Goal: Complete application form

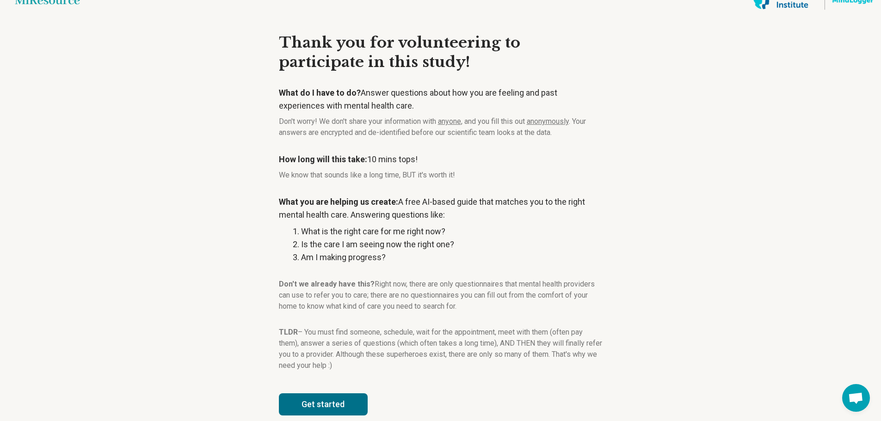
scroll to position [28, 0]
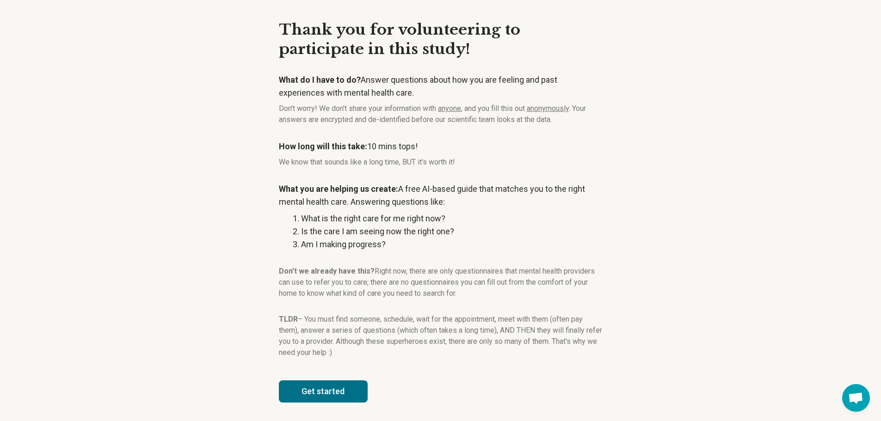
click at [346, 384] on button "Get started" at bounding box center [323, 392] width 89 height 22
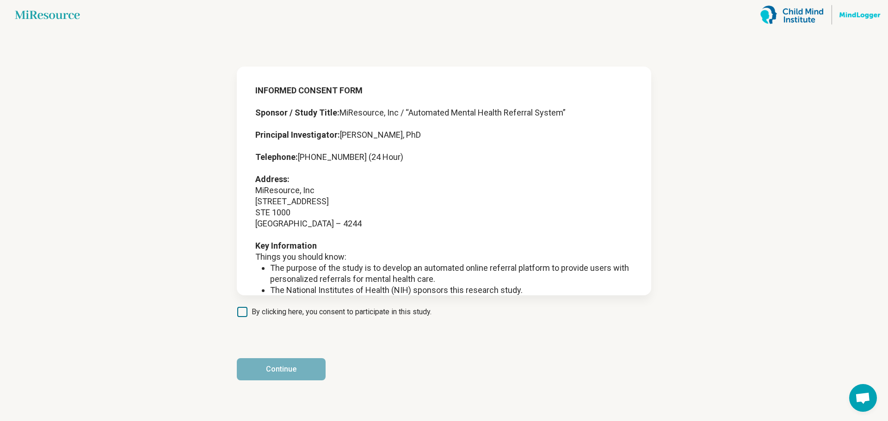
click at [244, 314] on icon at bounding box center [242, 312] width 10 height 10
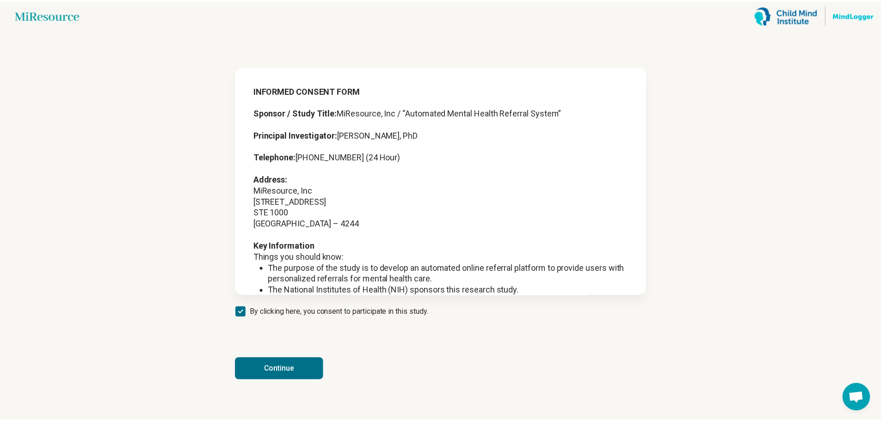
scroll to position [5, 0]
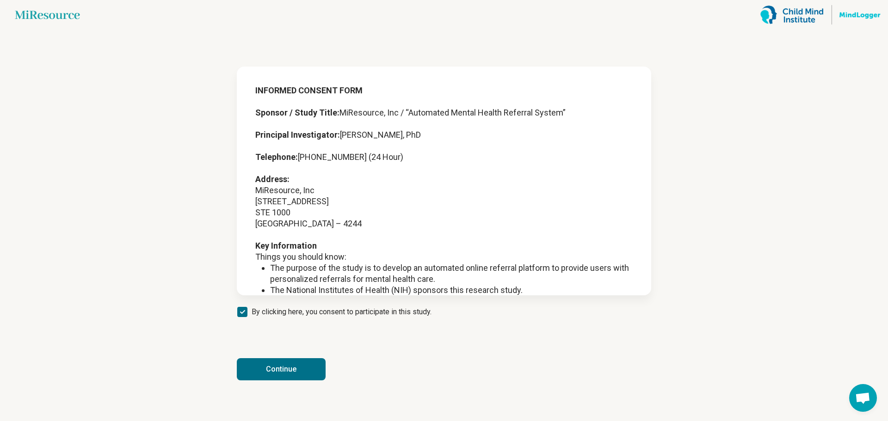
click at [262, 365] on button "Continue" at bounding box center [281, 370] width 89 height 22
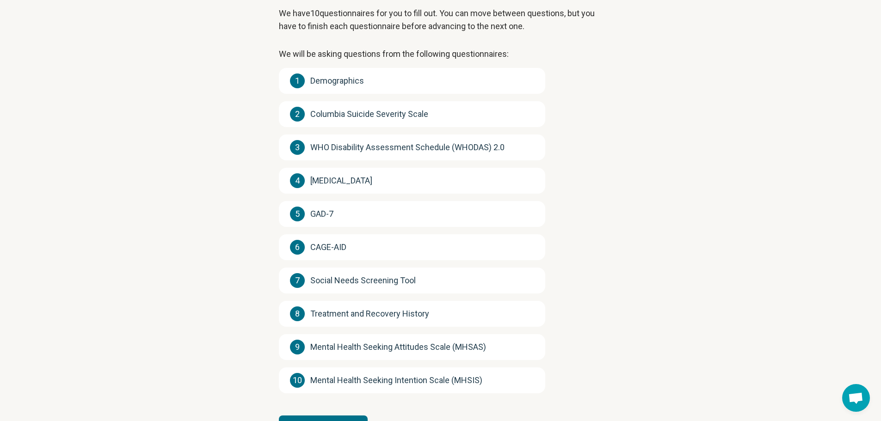
scroll to position [102, 0]
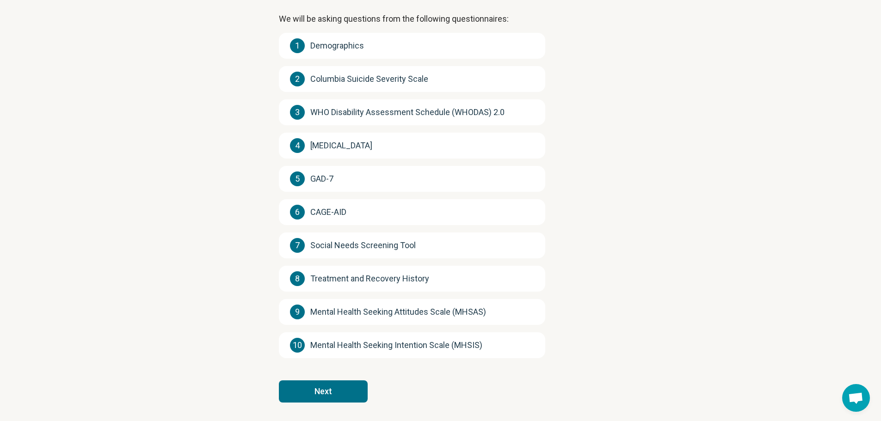
click at [303, 394] on button "Next" at bounding box center [323, 392] width 89 height 22
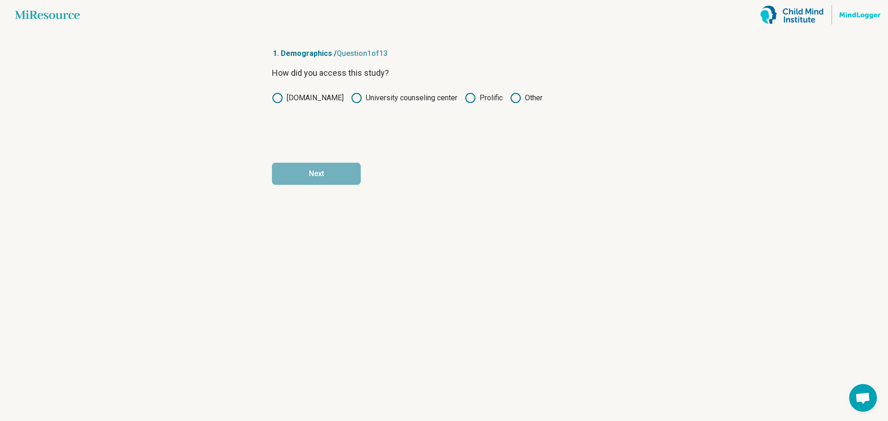
click at [468, 96] on icon at bounding box center [470, 98] width 11 height 11
click at [324, 172] on button "Next" at bounding box center [316, 174] width 89 height 22
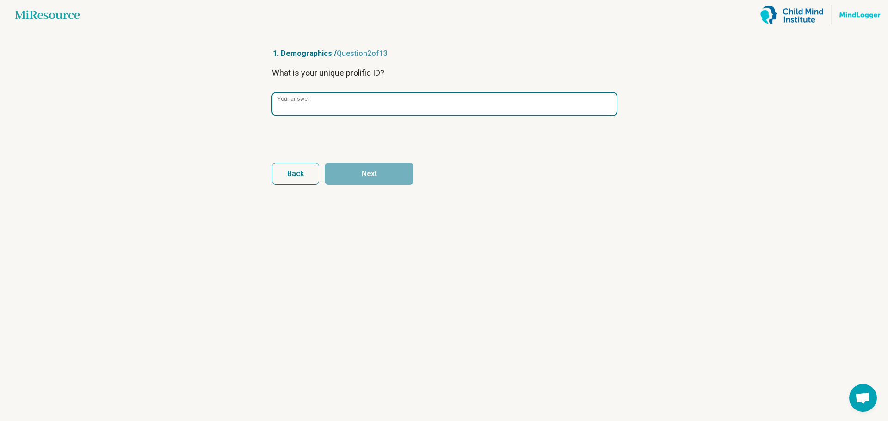
click at [335, 111] on input "Your answer" at bounding box center [445, 104] width 344 height 22
paste input "**********"
type input "**********"
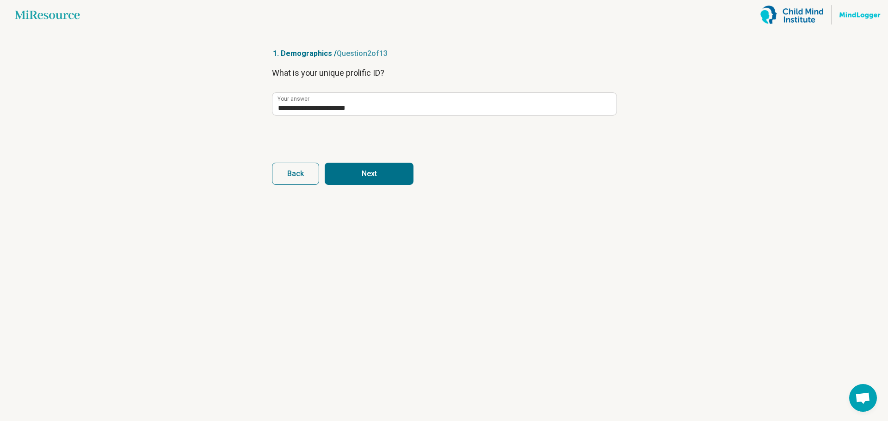
click at [376, 180] on button "Next" at bounding box center [369, 174] width 89 height 22
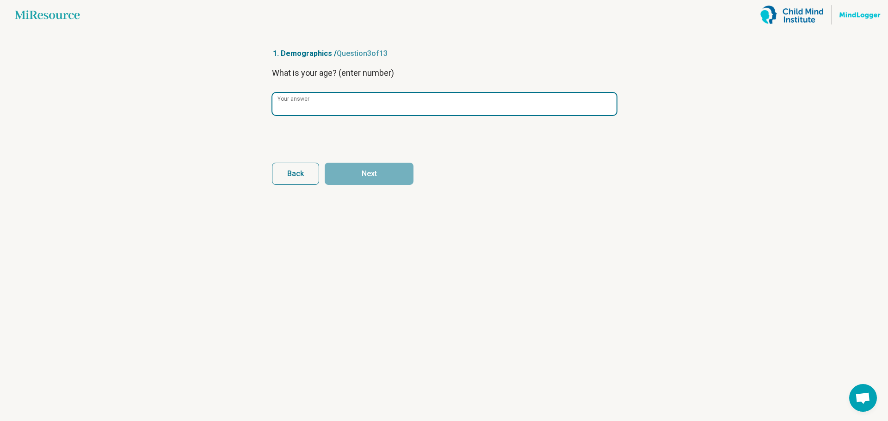
click at [365, 108] on input "Your answer" at bounding box center [445, 104] width 344 height 22
type input "**"
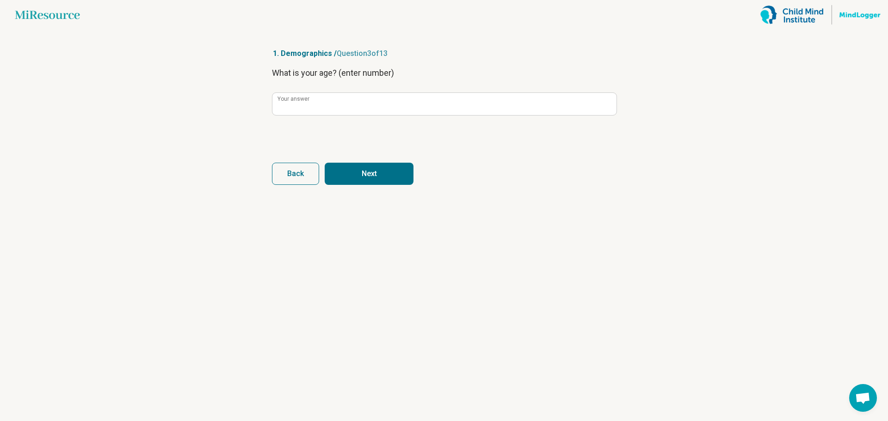
click at [377, 180] on button "Next" at bounding box center [369, 174] width 89 height 22
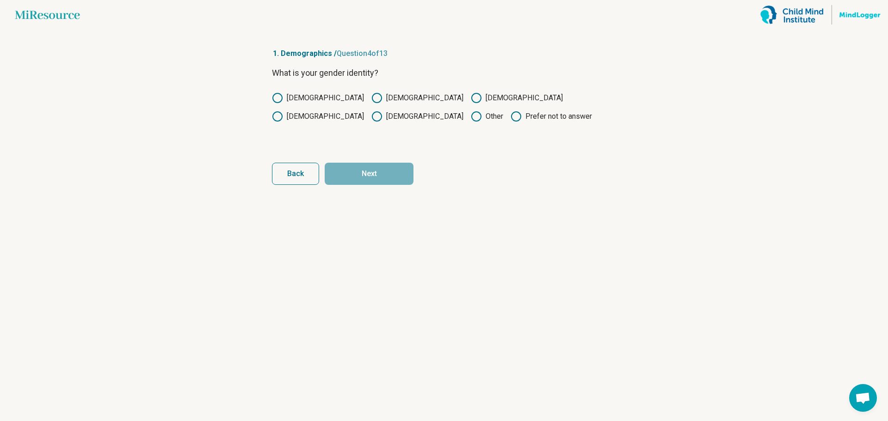
click at [296, 99] on label "Male" at bounding box center [318, 98] width 92 height 11
click at [350, 169] on button "Next" at bounding box center [369, 174] width 89 height 22
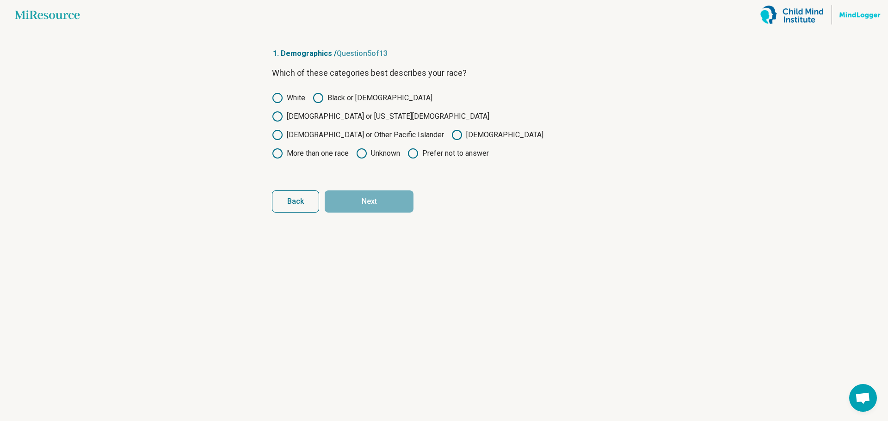
click at [421, 130] on label "Native Hawaiian or Other Pacific Islander" at bounding box center [358, 135] width 172 height 11
click at [452, 130] on icon at bounding box center [457, 135] width 11 height 11
click at [385, 191] on button "Next" at bounding box center [369, 202] width 89 height 22
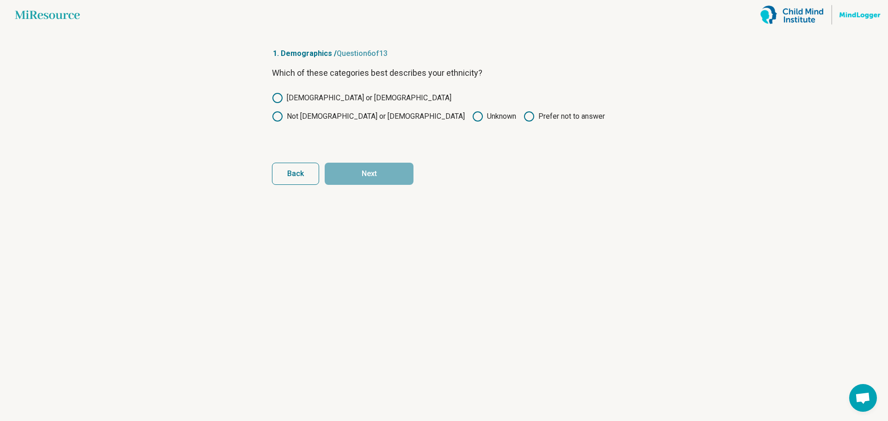
click at [283, 111] on icon at bounding box center [277, 116] width 11 height 11
click at [381, 174] on button "Next" at bounding box center [369, 174] width 89 height 22
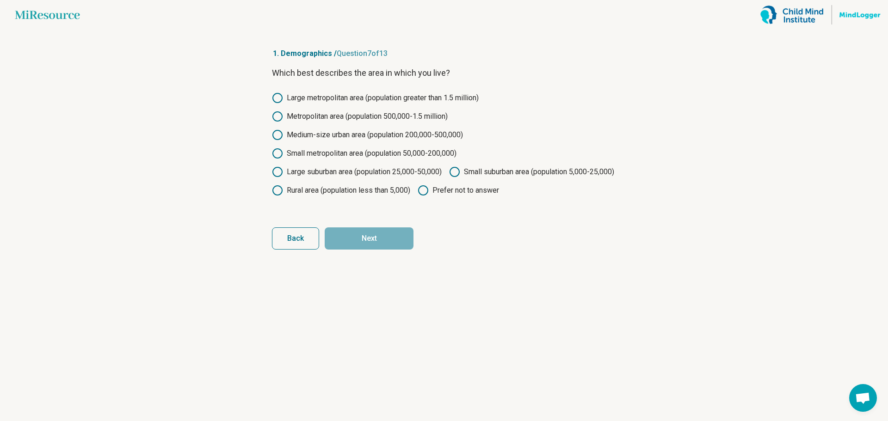
click at [392, 172] on label "Large suburban area (population 25,000-50,000)" at bounding box center [357, 172] width 170 height 11
click at [384, 250] on button "Next" at bounding box center [369, 239] width 89 height 22
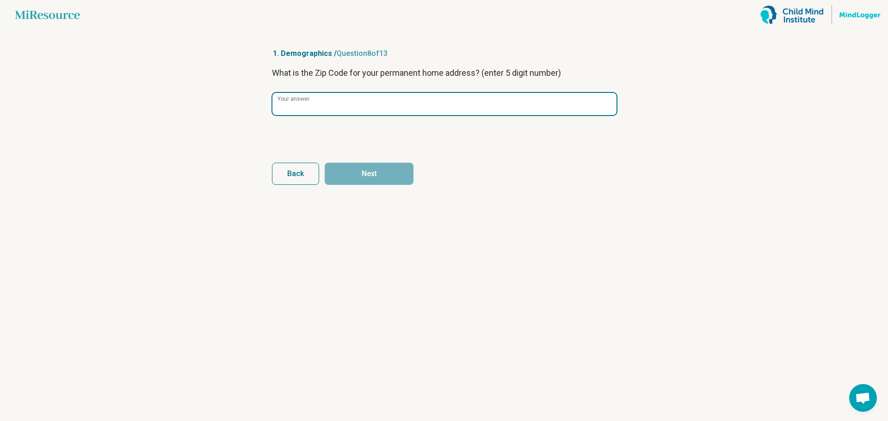
click at [361, 104] on input "Your answer" at bounding box center [445, 104] width 344 height 22
type input "*****"
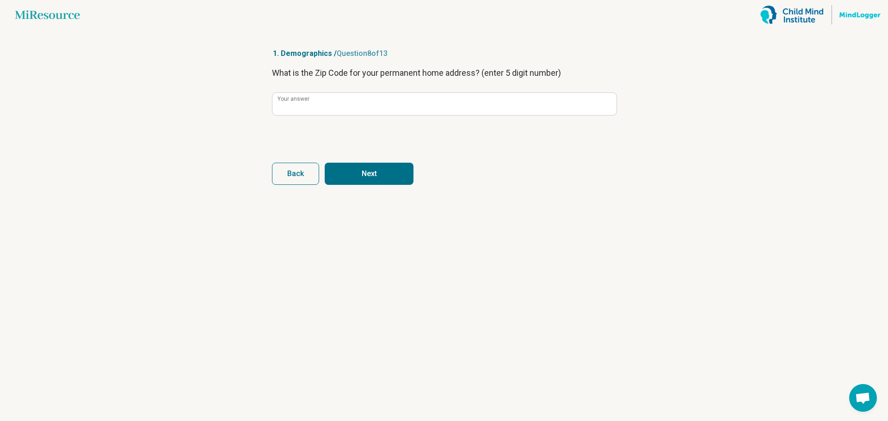
click at [392, 182] on button "Next" at bounding box center [369, 174] width 89 height 22
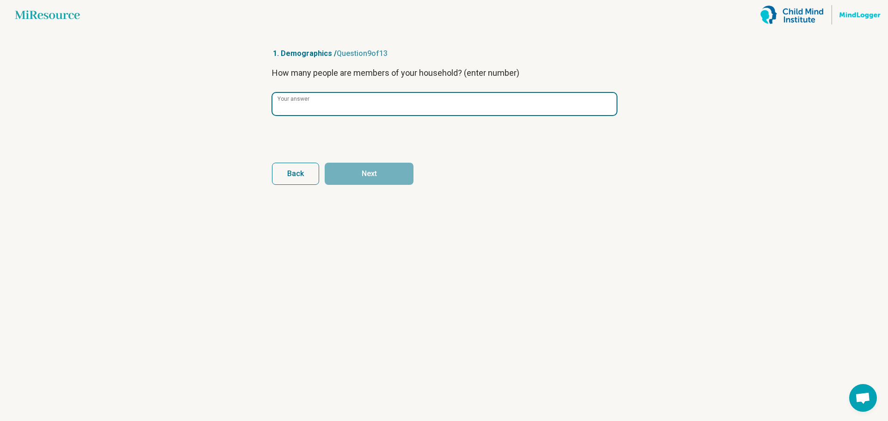
click at [361, 109] on input "Your answer" at bounding box center [445, 104] width 344 height 22
type input "*"
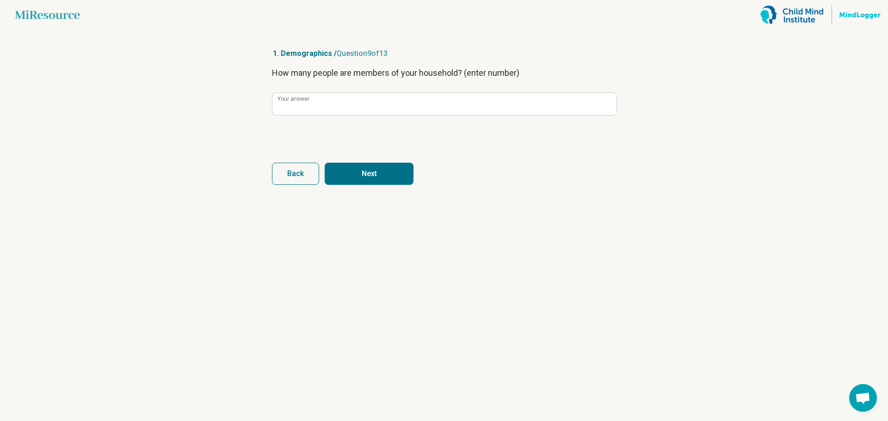
click at [380, 172] on button "Next" at bounding box center [369, 174] width 89 height 22
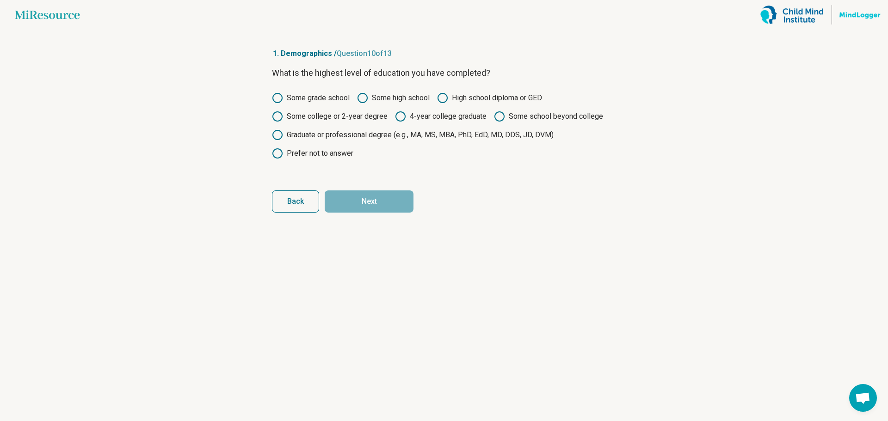
click at [353, 117] on label "Some college or 2-year degree" at bounding box center [330, 116] width 116 height 11
click at [399, 202] on button "Next" at bounding box center [369, 202] width 89 height 22
click at [390, 136] on label "Graduate or professional degree (e.g., MA, MS, MBA, PhD, EdD, MD, DDS, JD, DVM)" at bounding box center [413, 135] width 282 height 11
click at [385, 205] on button "Next" at bounding box center [369, 202] width 89 height 22
click at [419, 133] on label "Graduate or professional degree (e.g., MA, MS, MBA, PhD, EdD, MD, DDS, JD, DVM)" at bounding box center [413, 135] width 282 height 11
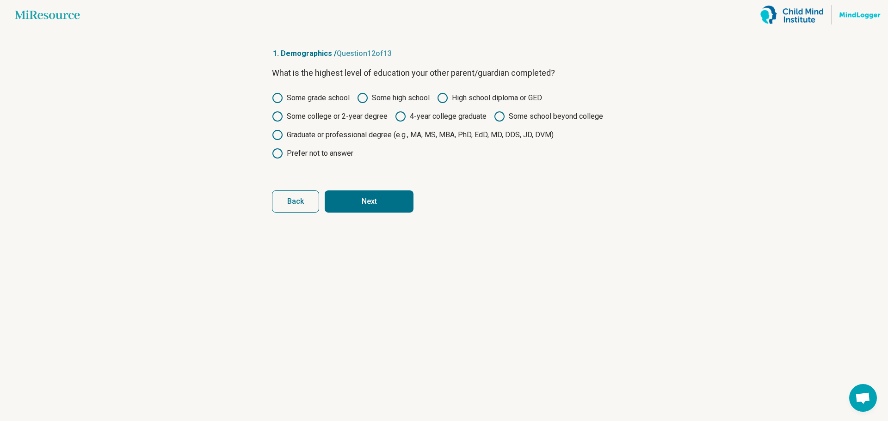
click at [395, 209] on button "Next" at bounding box center [369, 202] width 89 height 22
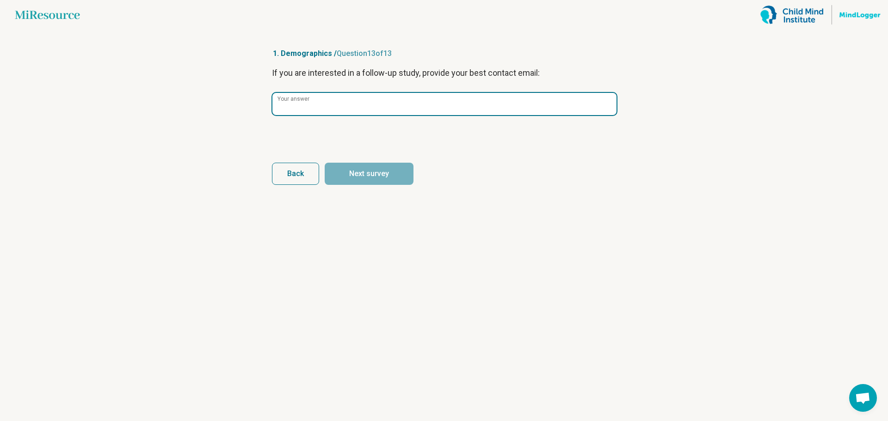
click at [378, 112] on input "Your answer" at bounding box center [445, 104] width 344 height 22
paste input "**********"
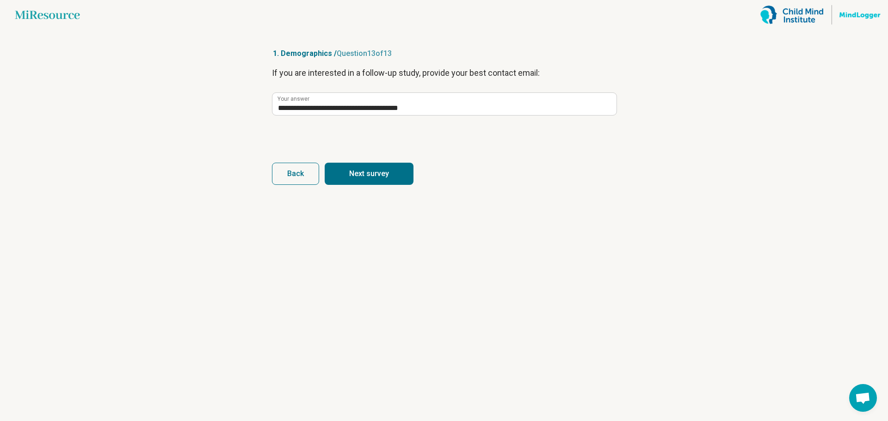
click at [389, 172] on button "Next survey" at bounding box center [369, 174] width 89 height 22
type input "**********"
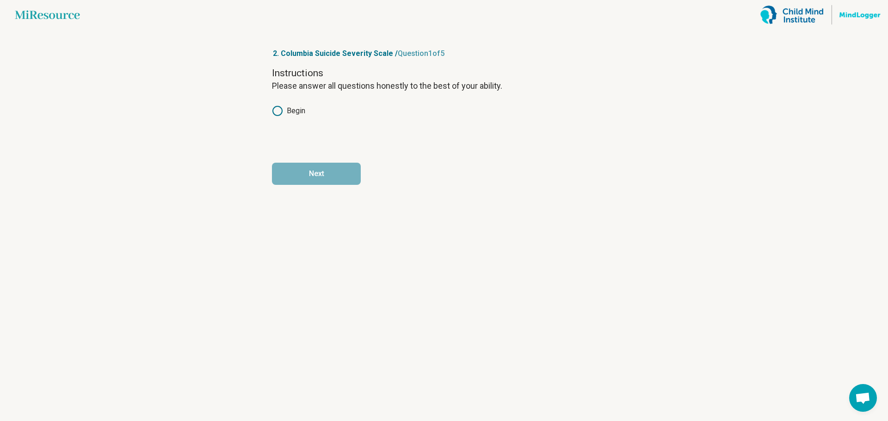
click at [281, 110] on icon at bounding box center [277, 110] width 11 height 11
click at [320, 178] on button "Next" at bounding box center [316, 174] width 89 height 22
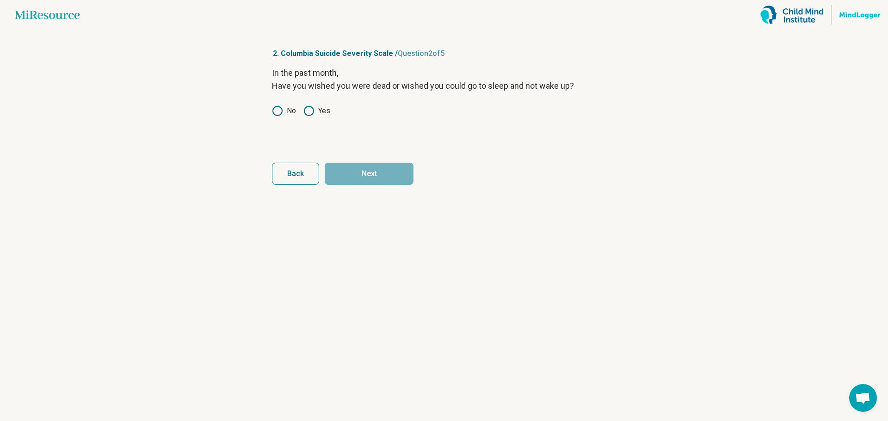
click at [310, 112] on icon at bounding box center [309, 110] width 11 height 11
click at [384, 178] on button "Next" at bounding box center [369, 174] width 89 height 22
click at [297, 176] on span "Back" at bounding box center [295, 173] width 17 height 7
click at [275, 108] on icon at bounding box center [277, 110] width 11 height 11
click at [371, 181] on button "Next" at bounding box center [369, 174] width 89 height 22
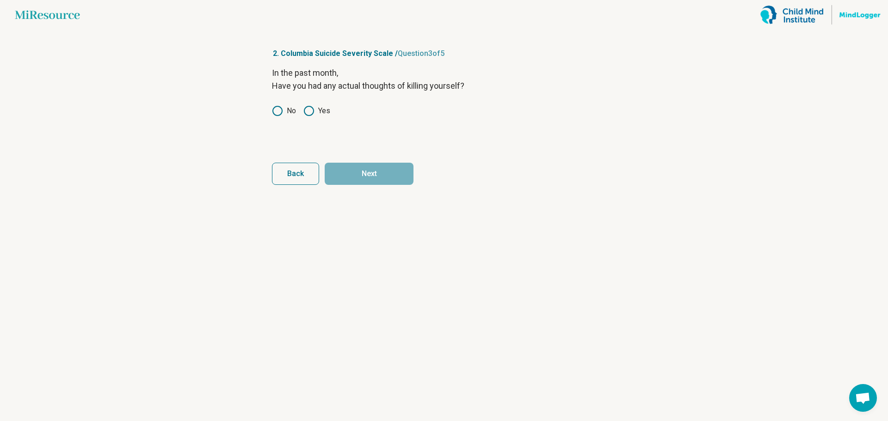
click at [279, 114] on icon at bounding box center [277, 110] width 11 height 11
click at [366, 170] on button "Next" at bounding box center [369, 174] width 89 height 22
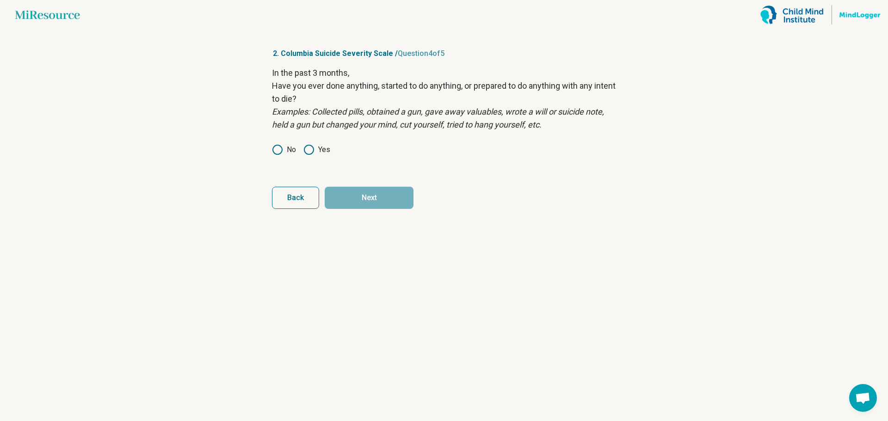
click at [275, 149] on icon at bounding box center [277, 149] width 11 height 11
click at [314, 151] on circle at bounding box center [308, 149] width 9 height 9
click at [358, 192] on button "Next" at bounding box center [369, 198] width 89 height 22
click at [306, 150] on icon at bounding box center [309, 149] width 11 height 11
click at [369, 191] on button "Next survey" at bounding box center [369, 198] width 89 height 22
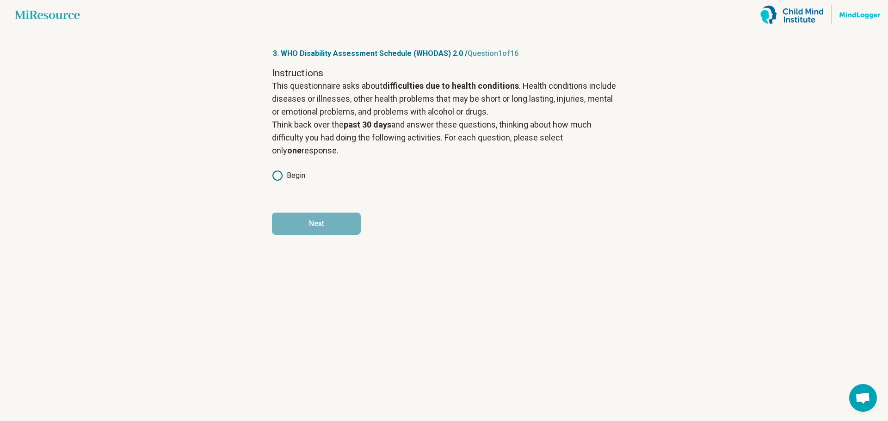
click at [279, 177] on icon at bounding box center [277, 175] width 11 height 11
click at [336, 232] on button "Next" at bounding box center [316, 224] width 89 height 22
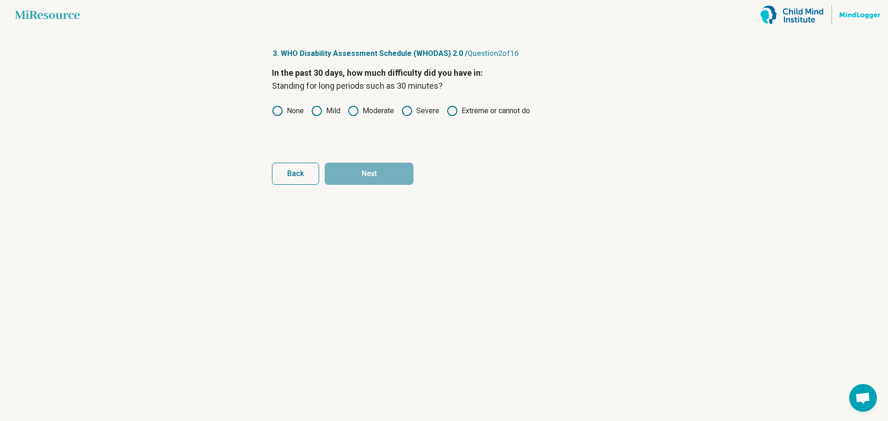
click at [275, 112] on icon at bounding box center [277, 110] width 11 height 11
click at [351, 174] on button "Next" at bounding box center [369, 174] width 89 height 22
click at [277, 118] on div "In the past 30 days, how much difficulty did you have in: Taking care of your h…" at bounding box center [444, 106] width 344 height 78
drag, startPoint x: 277, startPoint y: 110, endPoint x: 324, endPoint y: 143, distance: 57.9
click at [278, 109] on icon at bounding box center [277, 110] width 11 height 11
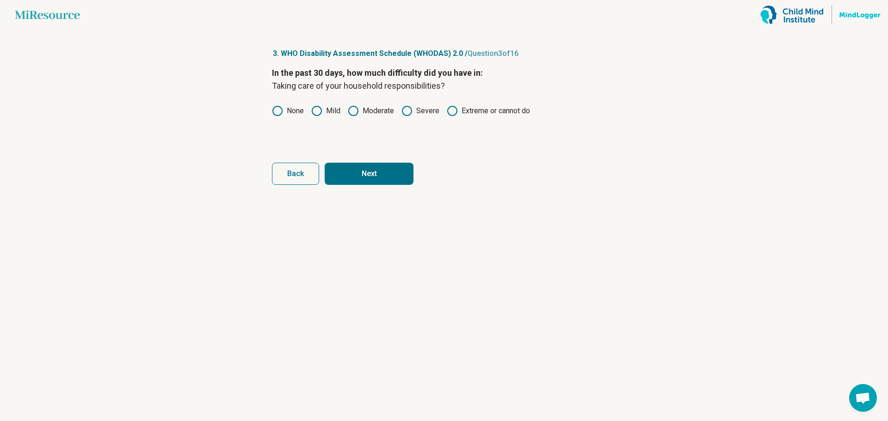
click at [348, 161] on form "In the past 30 days, how much difficulty did you have in: Taking care of your h…" at bounding box center [444, 126] width 344 height 118
click at [347, 171] on button "Next" at bounding box center [369, 174] width 89 height 22
click at [278, 110] on icon at bounding box center [277, 110] width 11 height 11
click at [369, 167] on button "Next" at bounding box center [369, 174] width 89 height 22
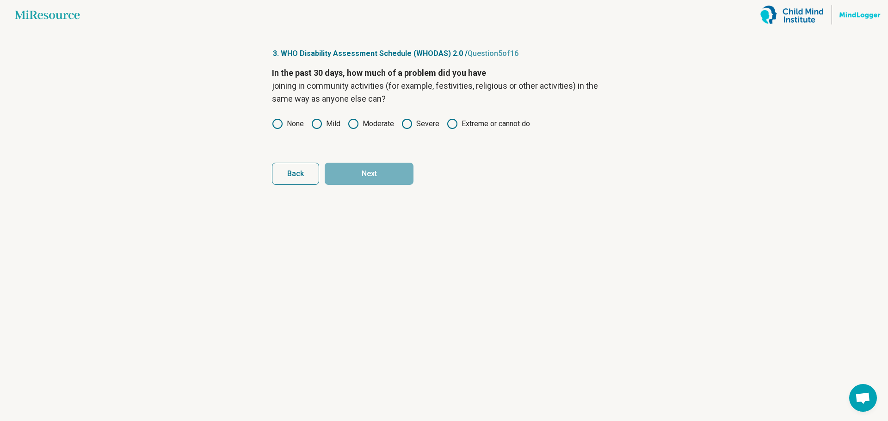
click at [273, 125] on circle at bounding box center [277, 123] width 9 height 9
click at [364, 171] on button "Next" at bounding box center [369, 174] width 89 height 22
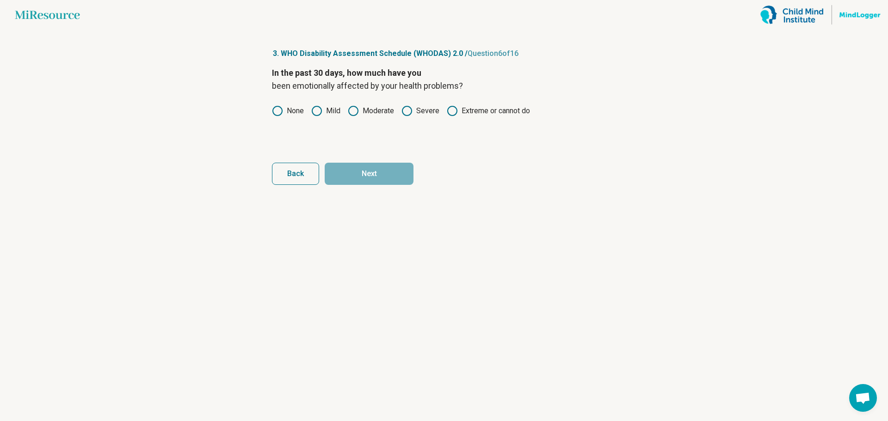
click at [275, 115] on circle at bounding box center [277, 110] width 9 height 9
click at [367, 175] on button "Next" at bounding box center [369, 174] width 89 height 22
click at [273, 106] on icon at bounding box center [277, 110] width 11 height 11
click at [372, 172] on button "Next" at bounding box center [369, 174] width 89 height 22
click at [281, 111] on icon at bounding box center [277, 110] width 11 height 11
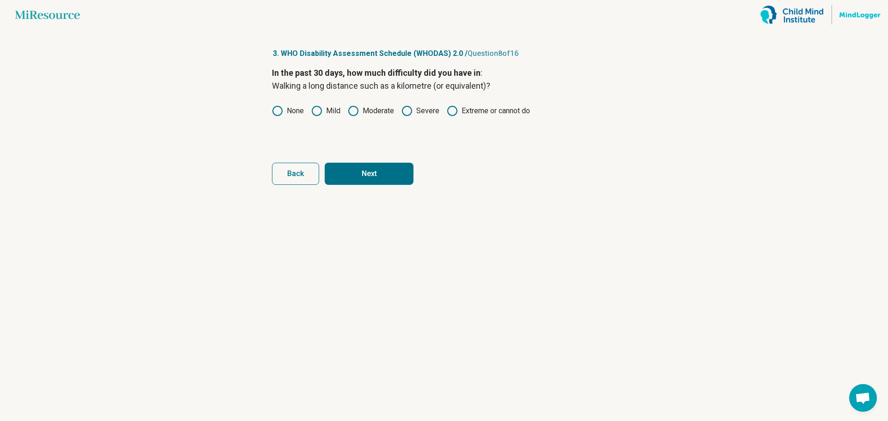
click at [360, 171] on button "Next" at bounding box center [369, 174] width 89 height 22
drag, startPoint x: 281, startPoint y: 110, endPoint x: 320, endPoint y: 137, distance: 47.6
click at [281, 112] on icon at bounding box center [277, 110] width 11 height 11
click at [366, 168] on button "Next" at bounding box center [369, 174] width 89 height 22
drag, startPoint x: 282, startPoint y: 109, endPoint x: 299, endPoint y: 121, distance: 20.9
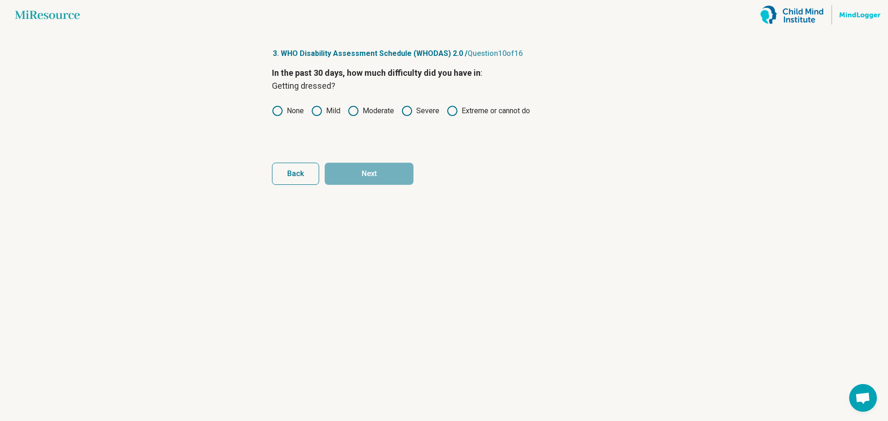
click at [282, 110] on circle at bounding box center [277, 110] width 9 height 9
click at [390, 180] on button "Next" at bounding box center [369, 174] width 89 height 22
click at [274, 108] on circle at bounding box center [277, 110] width 9 height 9
click at [376, 171] on button "Next" at bounding box center [369, 174] width 89 height 22
drag, startPoint x: 280, startPoint y: 110, endPoint x: 334, endPoint y: 129, distance: 56.8
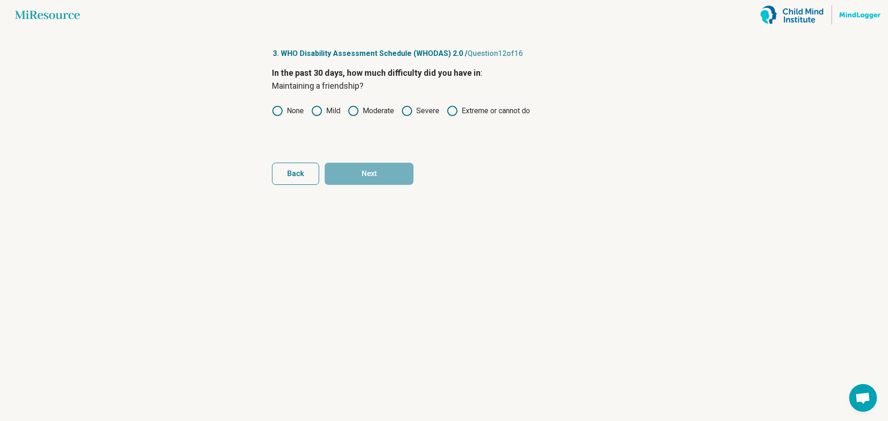
click at [279, 111] on icon at bounding box center [277, 110] width 11 height 11
click at [378, 178] on button "Next" at bounding box center [369, 174] width 89 height 22
drag, startPoint x: 278, startPoint y: 112, endPoint x: 347, endPoint y: 148, distance: 78.8
click at [279, 112] on icon at bounding box center [277, 110] width 11 height 11
click at [368, 184] on button "Next" at bounding box center [369, 174] width 89 height 22
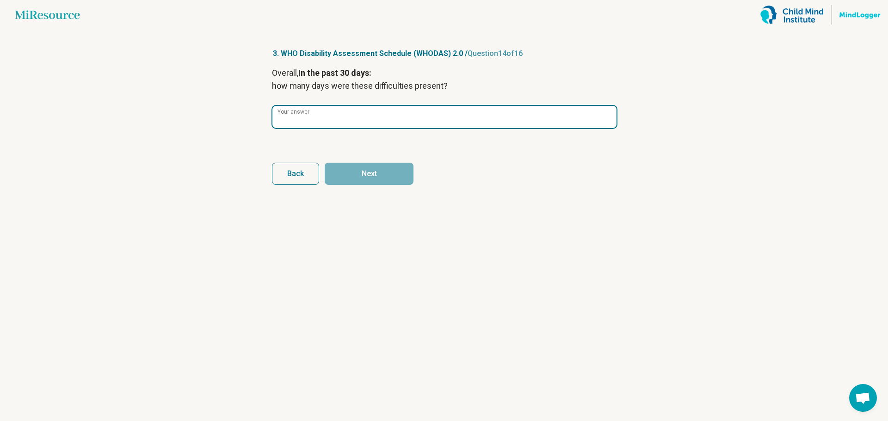
click at [319, 122] on input "Your answer" at bounding box center [445, 117] width 344 height 22
type input "*"
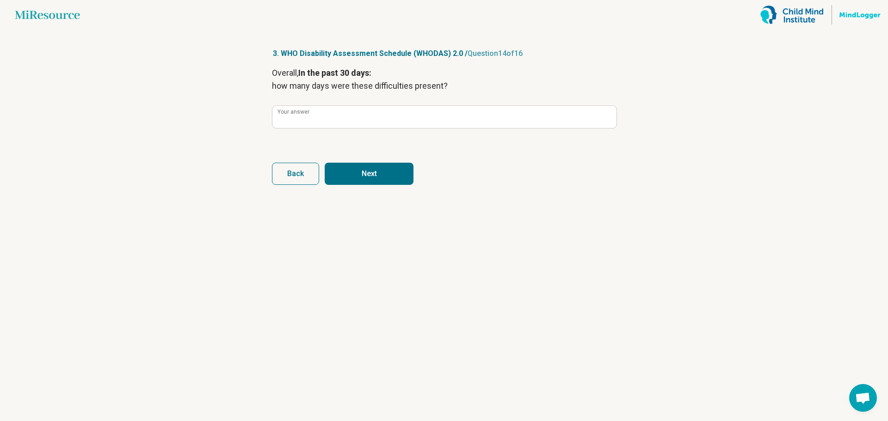
click at [372, 174] on button "Next" at bounding box center [369, 174] width 89 height 22
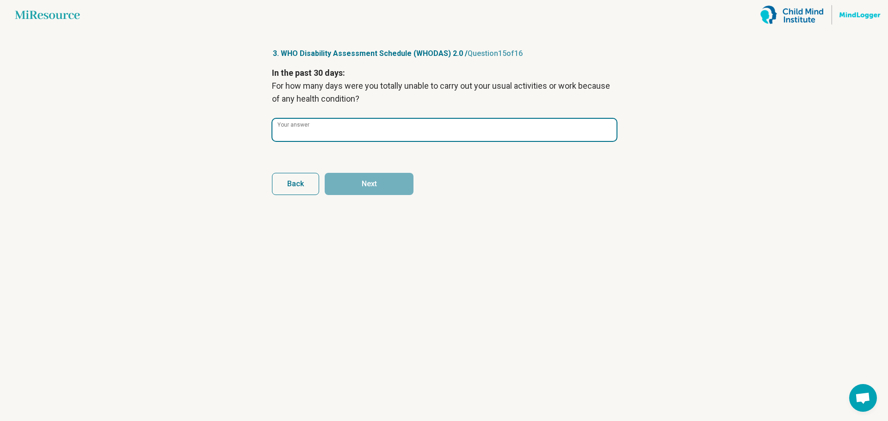
click at [326, 136] on input "Your answer" at bounding box center [445, 130] width 344 height 22
type input "*"
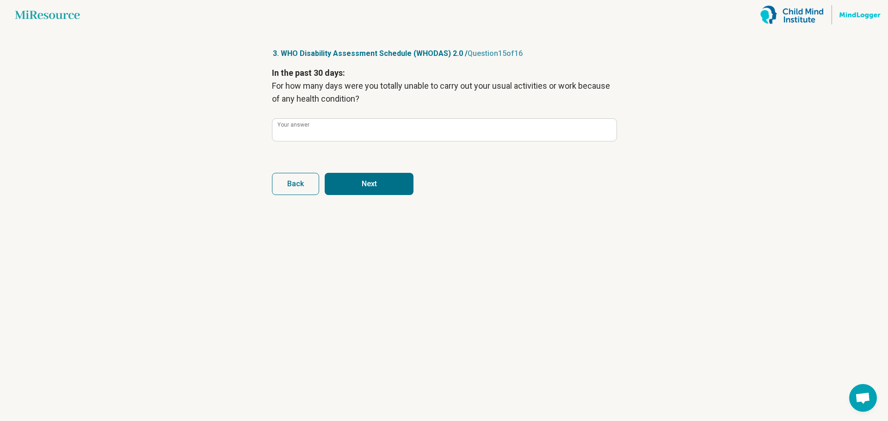
click at [373, 189] on button "Next" at bounding box center [369, 184] width 89 height 22
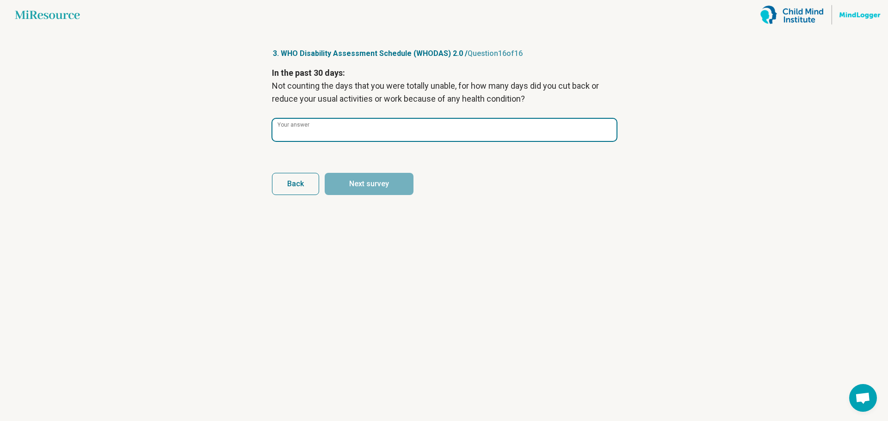
click at [376, 134] on input "Your answer" at bounding box center [445, 130] width 344 height 22
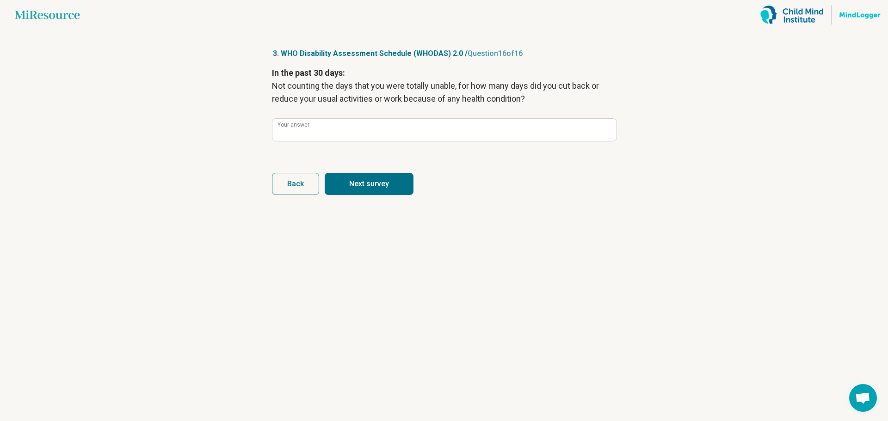
click at [399, 189] on button "Next survey" at bounding box center [369, 184] width 89 height 22
type input "*"
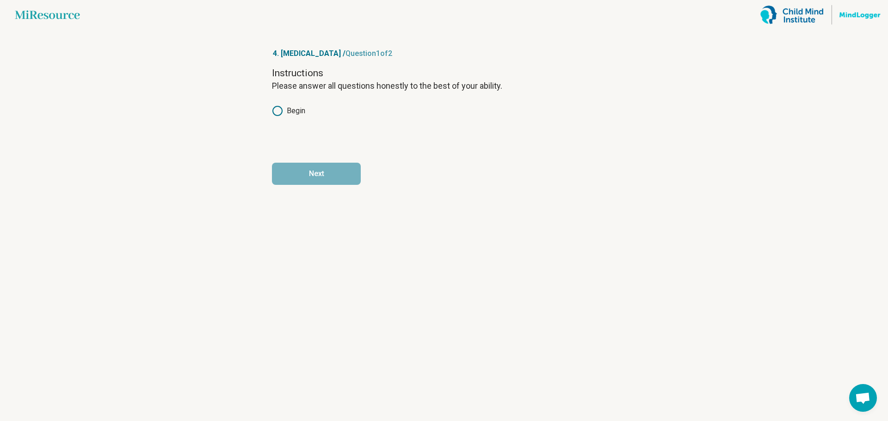
click at [281, 114] on circle at bounding box center [277, 110] width 9 height 9
click at [336, 172] on button "Next" at bounding box center [316, 174] width 89 height 22
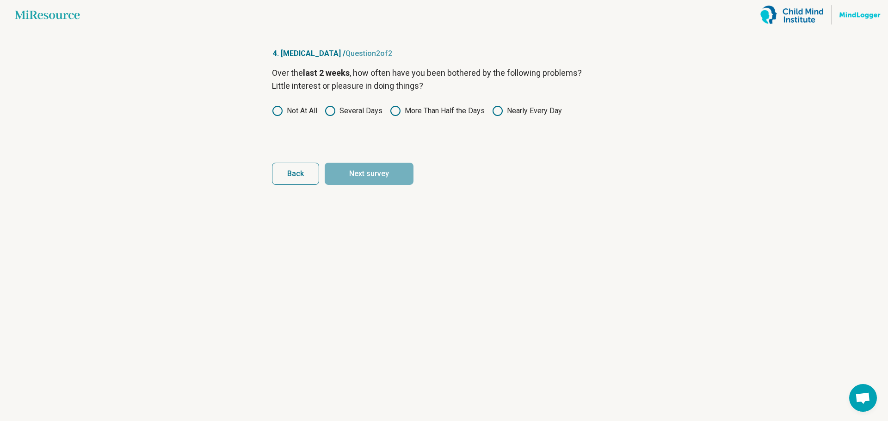
click at [276, 112] on icon at bounding box center [277, 110] width 11 height 11
click at [369, 175] on button "Next survey" at bounding box center [369, 174] width 89 height 22
click at [333, 112] on icon at bounding box center [330, 110] width 11 height 11
drag, startPoint x: 360, startPoint y: 174, endPoint x: 342, endPoint y: 154, distance: 26.2
click at [359, 174] on button "Next survey" at bounding box center [369, 174] width 89 height 22
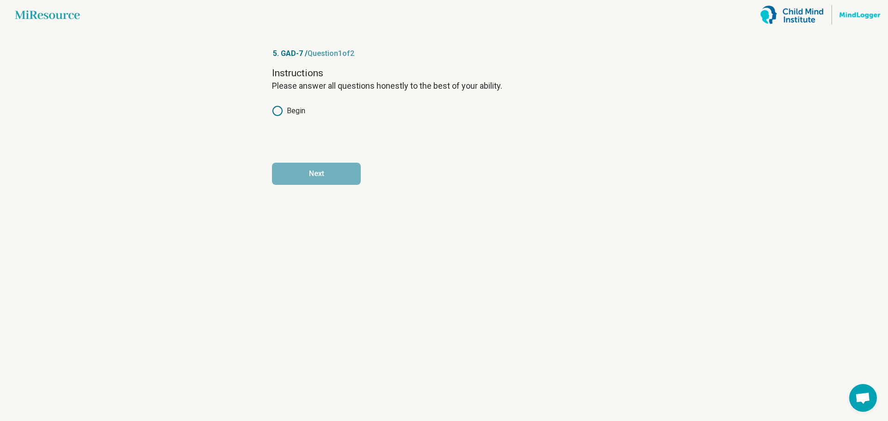
click at [279, 112] on icon at bounding box center [277, 110] width 11 height 11
click at [343, 166] on button "Next" at bounding box center [316, 174] width 89 height 22
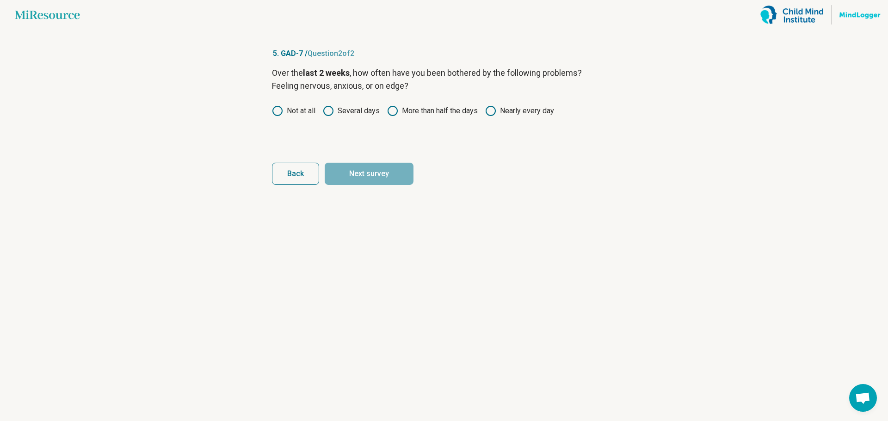
click at [333, 111] on icon at bounding box center [328, 110] width 11 height 11
click at [350, 180] on button "Next survey" at bounding box center [369, 174] width 89 height 22
click at [279, 111] on icon at bounding box center [277, 110] width 11 height 11
click at [390, 173] on button "Next survey" at bounding box center [369, 174] width 89 height 22
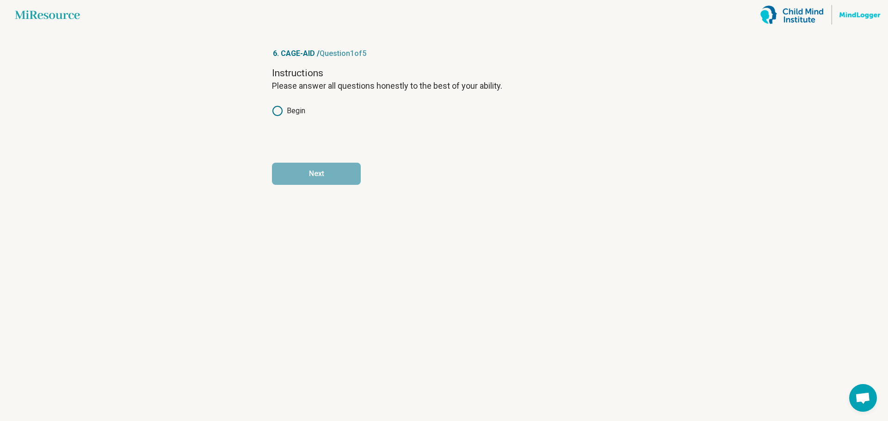
click at [273, 114] on icon at bounding box center [277, 110] width 11 height 11
click at [306, 164] on button "Next" at bounding box center [316, 174] width 89 height 22
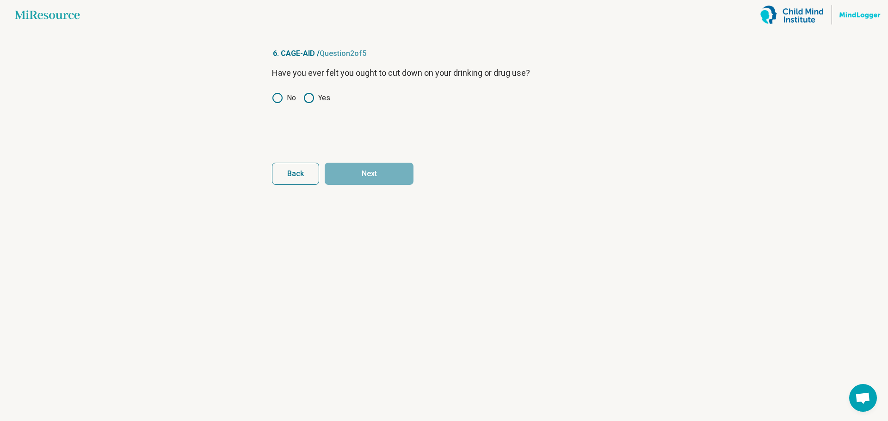
click at [275, 100] on icon at bounding box center [277, 98] width 11 height 11
click at [379, 172] on button "Next" at bounding box center [369, 174] width 89 height 22
click at [277, 99] on icon at bounding box center [277, 98] width 11 height 11
click at [386, 172] on button "Next" at bounding box center [369, 174] width 89 height 22
click at [275, 97] on icon at bounding box center [277, 98] width 11 height 11
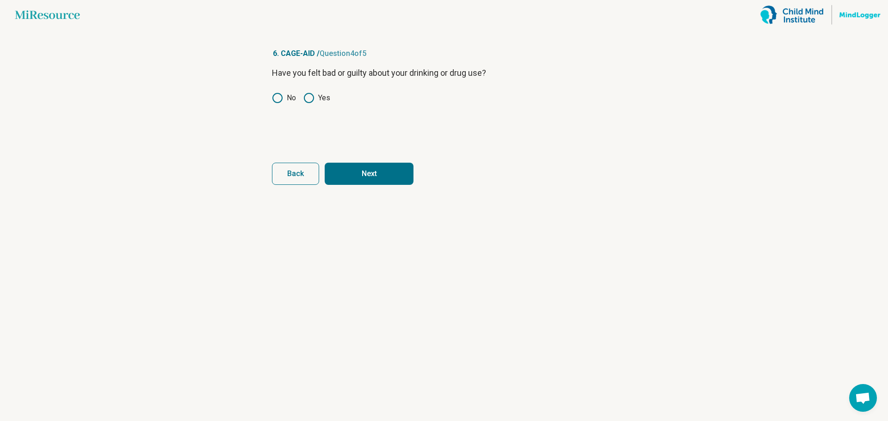
click at [385, 176] on button "Next" at bounding box center [369, 174] width 89 height 22
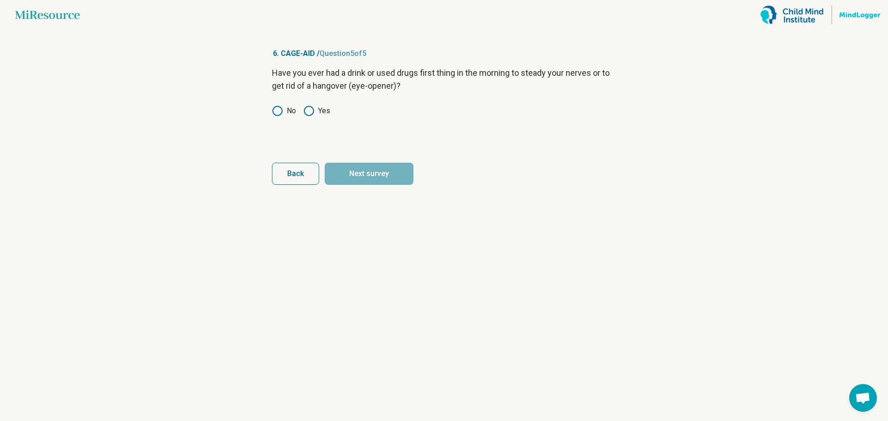
click at [274, 109] on icon at bounding box center [277, 110] width 11 height 11
click at [349, 179] on button "Next survey" at bounding box center [369, 174] width 89 height 22
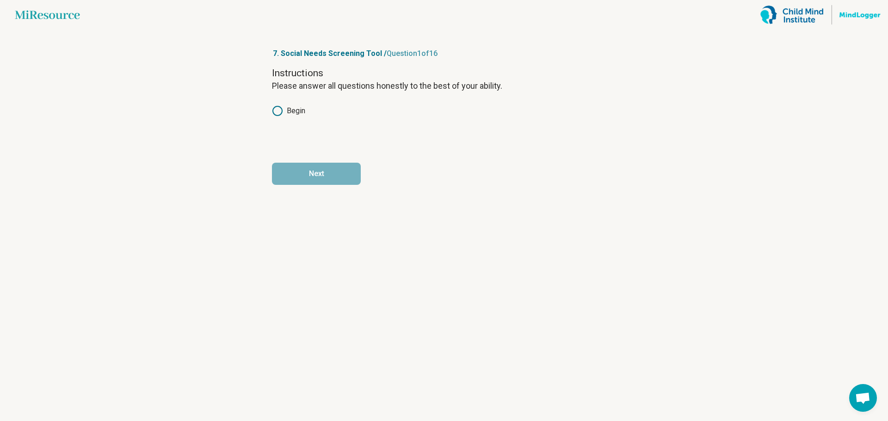
click at [279, 115] on circle at bounding box center [277, 110] width 9 height 9
click at [323, 176] on button "Next" at bounding box center [316, 174] width 89 height 22
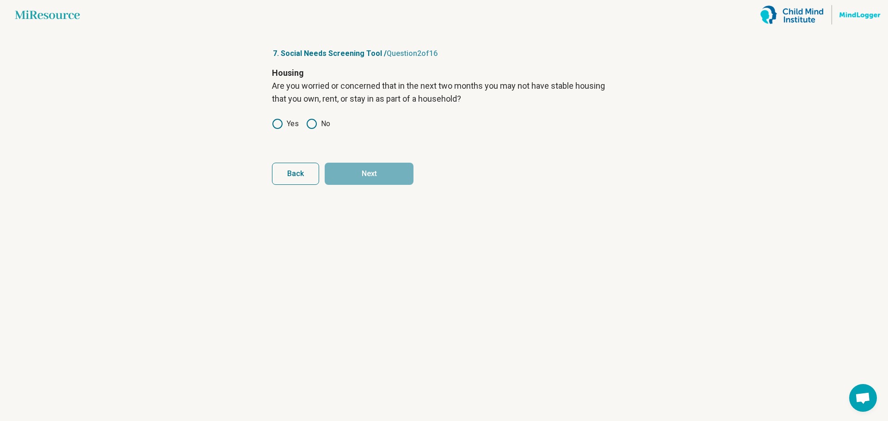
click at [314, 123] on icon at bounding box center [311, 123] width 11 height 11
click at [363, 170] on button "Next" at bounding box center [369, 174] width 89 height 22
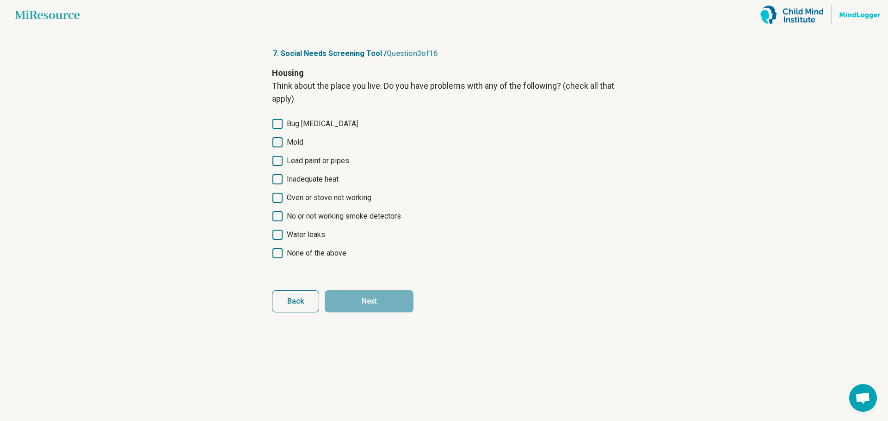
click at [276, 252] on icon at bounding box center [278, 253] width 10 height 10
click at [387, 298] on button "Next" at bounding box center [369, 302] width 89 height 22
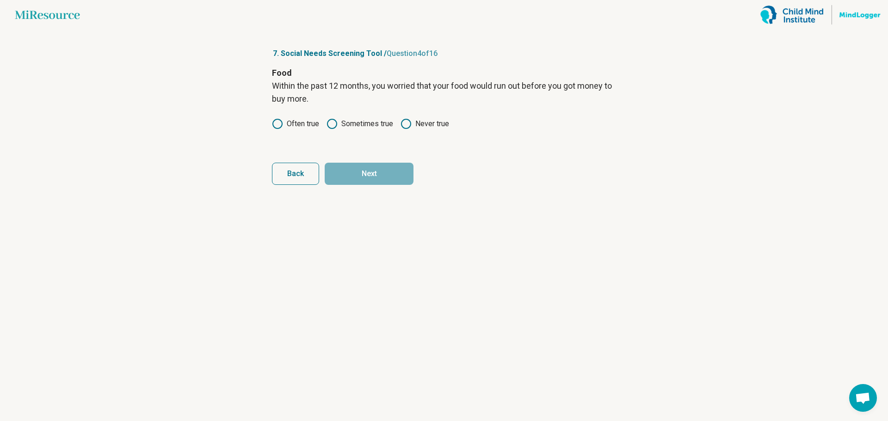
click at [409, 124] on icon at bounding box center [406, 123] width 11 height 11
click at [380, 185] on article "7. Social Needs Screening Tool / Question 4 of 16 Food Within the past 12 month…" at bounding box center [444, 226] width 374 height 392
click at [366, 174] on button "Next" at bounding box center [369, 174] width 89 height 22
click at [405, 125] on icon at bounding box center [406, 123] width 11 height 11
click at [384, 181] on button "Next" at bounding box center [369, 174] width 89 height 22
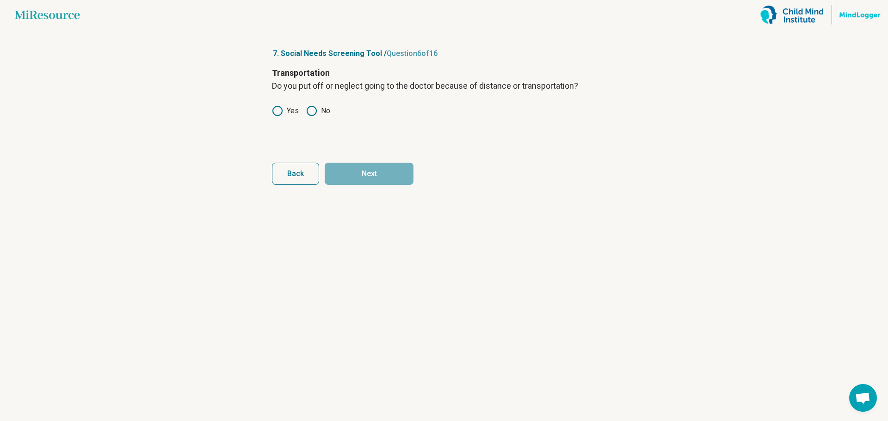
click at [312, 111] on icon at bounding box center [311, 110] width 11 height 11
click at [353, 171] on button "Next" at bounding box center [369, 174] width 89 height 22
click at [315, 124] on icon at bounding box center [311, 123] width 11 height 11
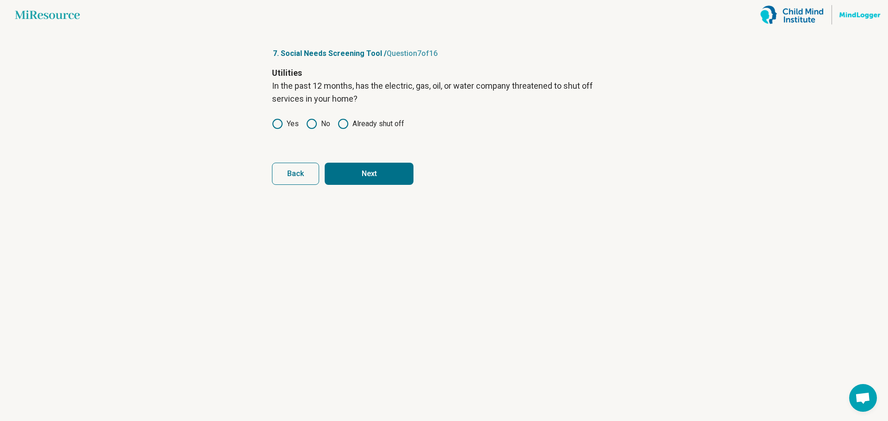
click at [356, 167] on button "Next" at bounding box center [369, 174] width 89 height 22
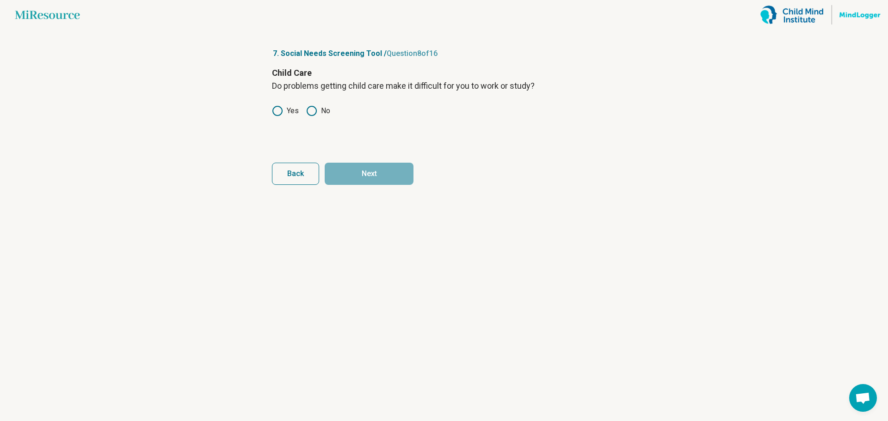
click at [314, 113] on icon at bounding box center [311, 110] width 11 height 11
click at [372, 171] on button "Next" at bounding box center [369, 174] width 89 height 22
click at [314, 110] on icon at bounding box center [311, 110] width 11 height 11
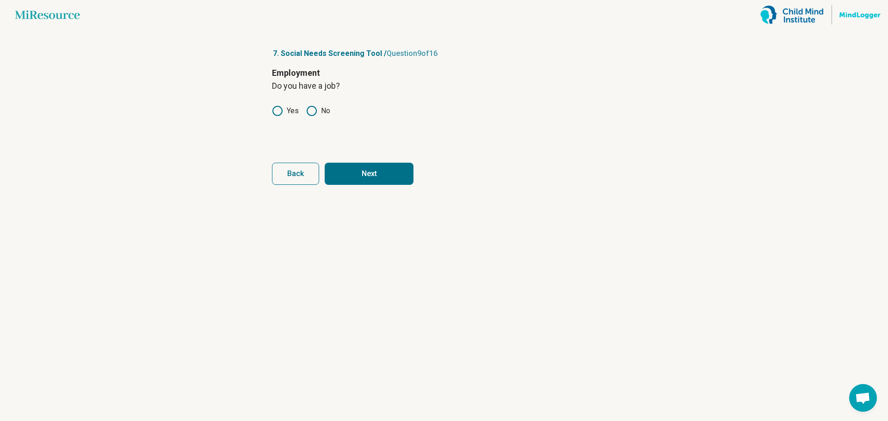
click at [275, 110] on icon at bounding box center [277, 110] width 11 height 11
click at [366, 174] on button "Next" at bounding box center [369, 174] width 89 height 22
click at [277, 113] on icon at bounding box center [277, 110] width 11 height 11
click at [356, 168] on button "Next" at bounding box center [369, 174] width 89 height 22
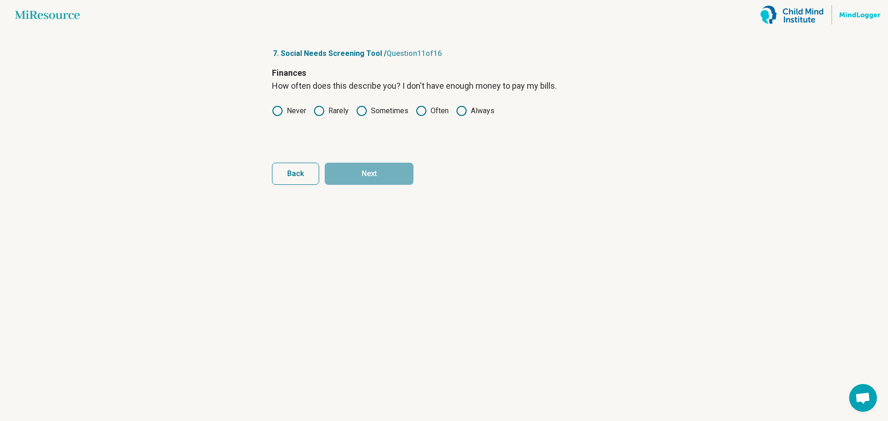
click at [278, 112] on icon at bounding box center [277, 110] width 11 height 11
click at [352, 164] on button "Next" at bounding box center [369, 174] width 89 height 22
click at [280, 112] on icon at bounding box center [277, 110] width 11 height 11
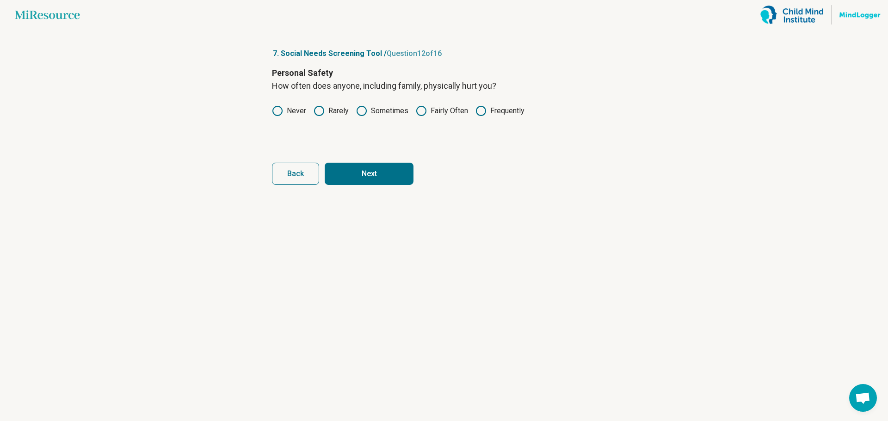
click at [381, 174] on button "Next" at bounding box center [369, 174] width 89 height 22
click at [273, 109] on circle at bounding box center [277, 110] width 9 height 9
click at [341, 166] on button "Next" at bounding box center [369, 174] width 89 height 22
click at [280, 111] on icon at bounding box center [277, 110] width 11 height 11
click at [363, 169] on button "Next" at bounding box center [369, 174] width 89 height 22
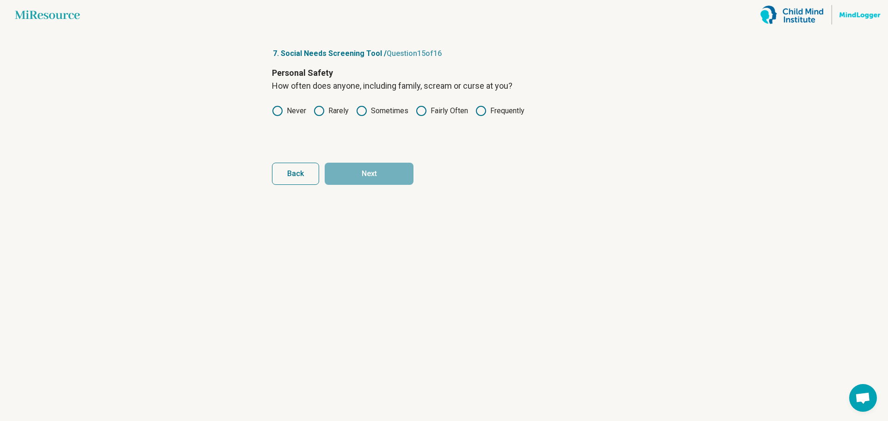
drag, startPoint x: 277, startPoint y: 112, endPoint x: 291, endPoint y: 120, distance: 16.0
click at [282, 115] on icon at bounding box center [277, 110] width 11 height 11
click at [341, 167] on button "Next" at bounding box center [369, 174] width 89 height 22
click at [313, 112] on icon at bounding box center [311, 110] width 11 height 11
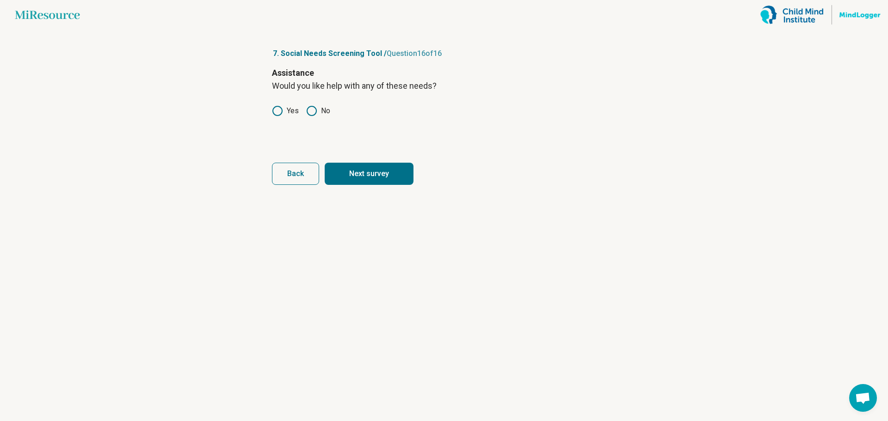
click at [388, 175] on button "Next survey" at bounding box center [369, 174] width 89 height 22
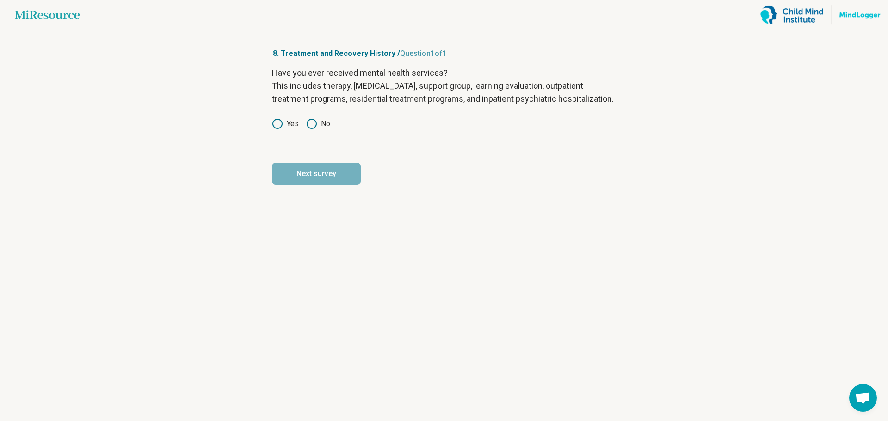
click at [312, 130] on icon at bounding box center [311, 123] width 11 height 11
click at [324, 183] on button "Next survey" at bounding box center [316, 174] width 89 height 22
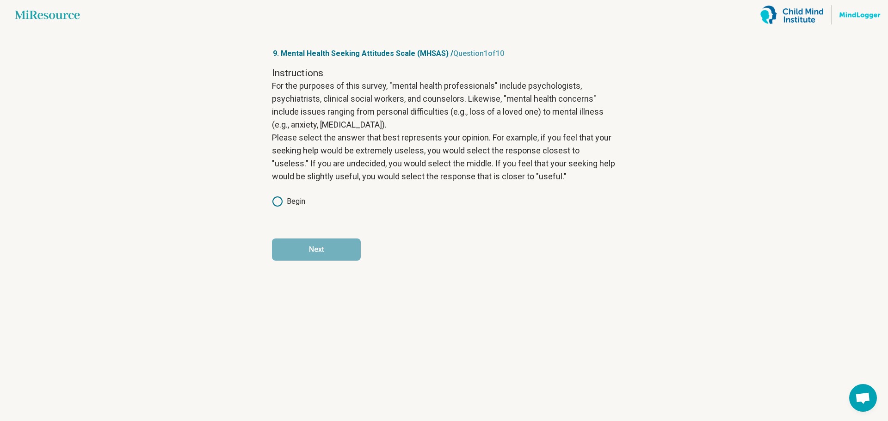
click at [275, 204] on icon at bounding box center [277, 201] width 11 height 11
click at [327, 251] on button "Next" at bounding box center [316, 250] width 89 height 22
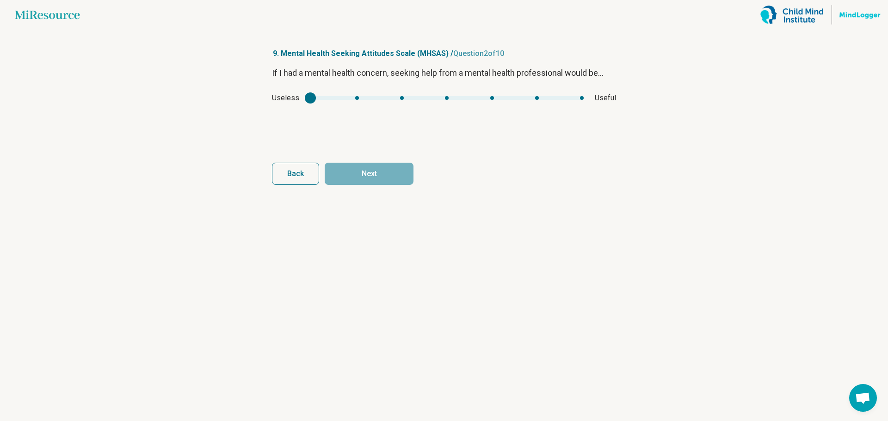
type input "*"
click at [402, 98] on div "mhsas1" at bounding box center [446, 98] width 273 height 4
click at [448, 100] on div "Useless Useful" at bounding box center [444, 98] width 344 height 11
click at [376, 177] on button "Next" at bounding box center [369, 174] width 89 height 22
type input "*"
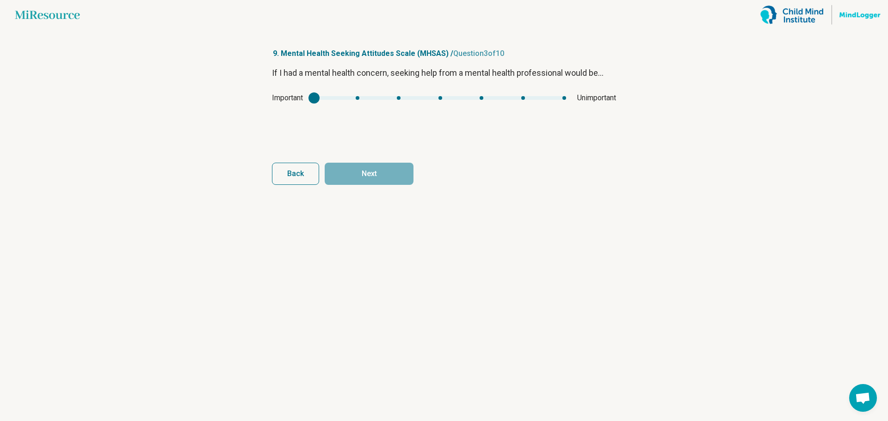
click at [477, 98] on div "mhsas2" at bounding box center [440, 98] width 252 height 4
click at [380, 165] on button "Next" at bounding box center [369, 174] width 89 height 22
type input "*"
click at [491, 100] on div "mhsas3" at bounding box center [448, 98] width 266 height 4
click at [298, 174] on span "Back" at bounding box center [295, 173] width 17 height 7
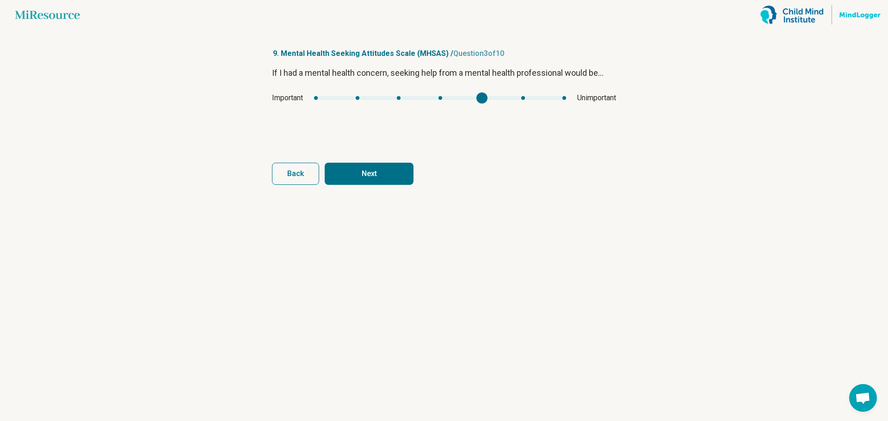
click at [298, 174] on span "Back" at bounding box center [295, 173] width 17 height 7
click at [449, 96] on div "Useless Useful" at bounding box center [444, 98] width 344 height 11
type input "*"
click at [447, 99] on div "mhsas1" at bounding box center [446, 98] width 273 height 4
click at [377, 162] on form "If I had a mental health concern, seeking help from a mental health professiona…" at bounding box center [444, 126] width 344 height 118
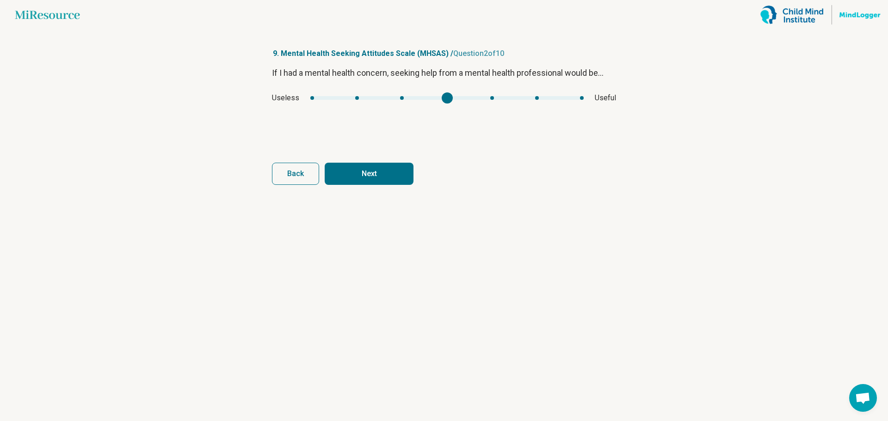
click at [375, 169] on button "Next" at bounding box center [369, 174] width 89 height 22
click at [383, 173] on button "Next" at bounding box center [369, 174] width 89 height 22
click at [490, 101] on div "Ineffective Effective" at bounding box center [444, 98] width 344 height 11
type input "*"
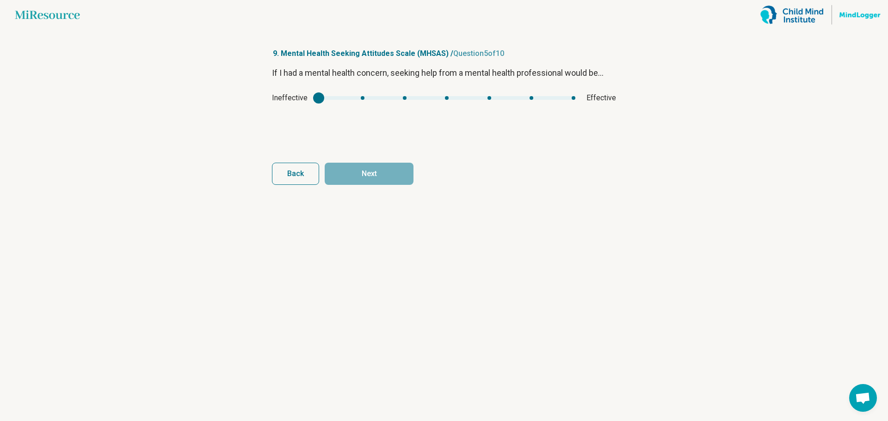
click at [490, 98] on div "mhsas4" at bounding box center [447, 98] width 257 height 4
click at [386, 174] on button "Next" at bounding box center [369, 174] width 89 height 22
type input "*"
click at [495, 96] on div "mhsas5" at bounding box center [446, 98] width 292 height 4
click at [353, 175] on button "Next" at bounding box center [369, 174] width 89 height 22
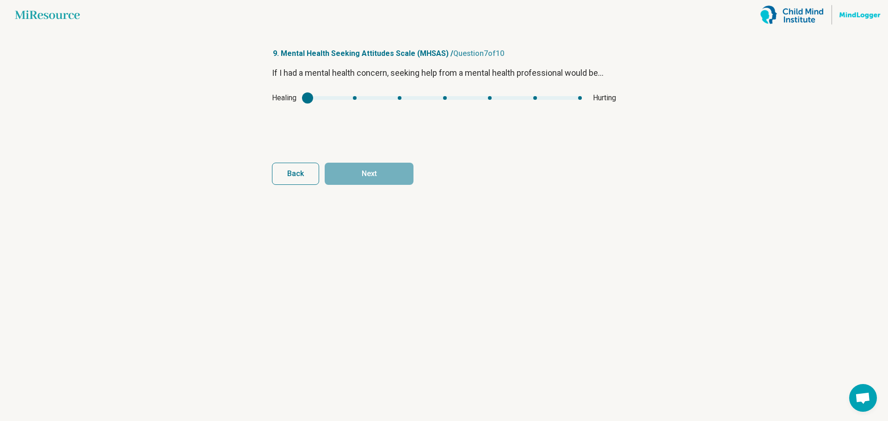
type input "*"
click at [446, 97] on div "mhsas6" at bounding box center [445, 98] width 274 height 4
click at [394, 173] on button "Next" at bounding box center [369, 174] width 89 height 22
type input "*"
click at [370, 101] on div "mhsas7" at bounding box center [372, 98] width 11 height 11
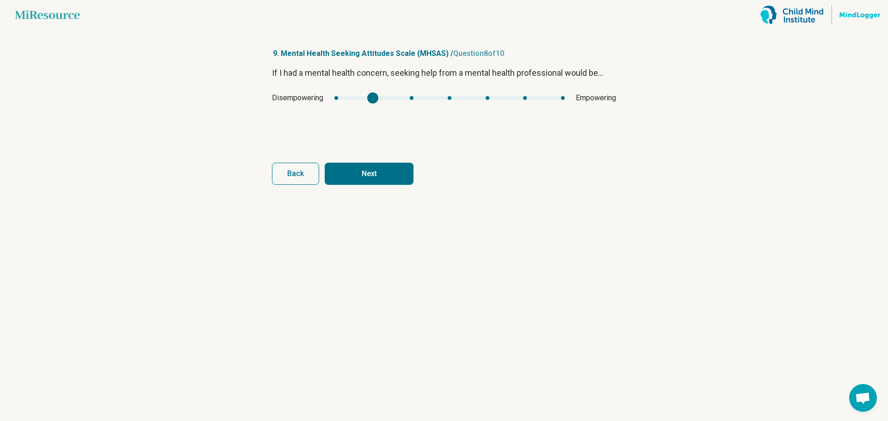
click at [386, 172] on button "Next" at bounding box center [369, 174] width 89 height 22
type input "*"
click at [482, 98] on div "mhsas8" at bounding box center [440, 98] width 248 height 4
drag, startPoint x: 355, startPoint y: 193, endPoint x: 364, endPoint y: 184, distance: 13.1
click at [359, 188] on article "9. Mental Health Seeking Attitudes Scale (MHSAS) / Question 9 of 10 If I had a …" at bounding box center [444, 226] width 374 height 392
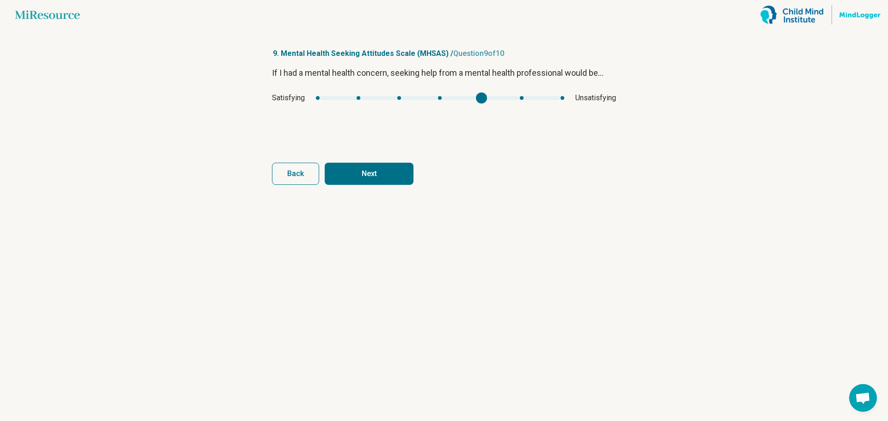
click at [375, 176] on button "Next" at bounding box center [369, 174] width 89 height 22
click at [479, 99] on div "mhsas9" at bounding box center [441, 98] width 252 height 4
click at [388, 167] on button "Next survey" at bounding box center [369, 174] width 89 height 22
type input "*"
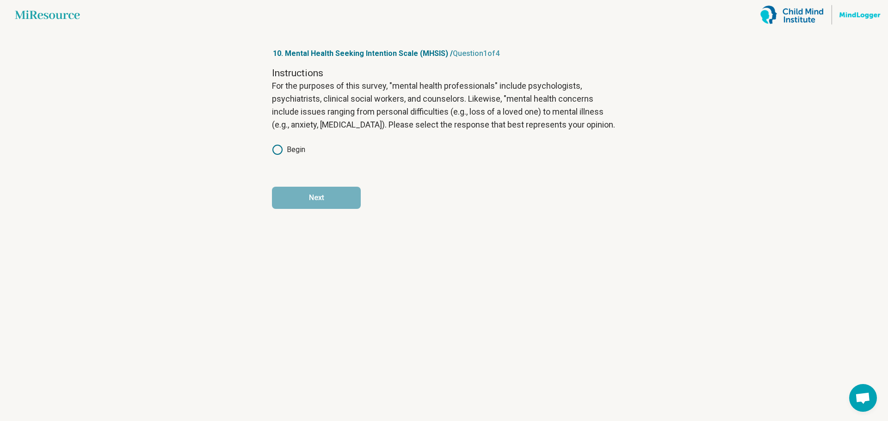
click at [277, 151] on icon at bounding box center [277, 149] width 11 height 11
click at [314, 202] on button "Next" at bounding box center [316, 198] width 89 height 22
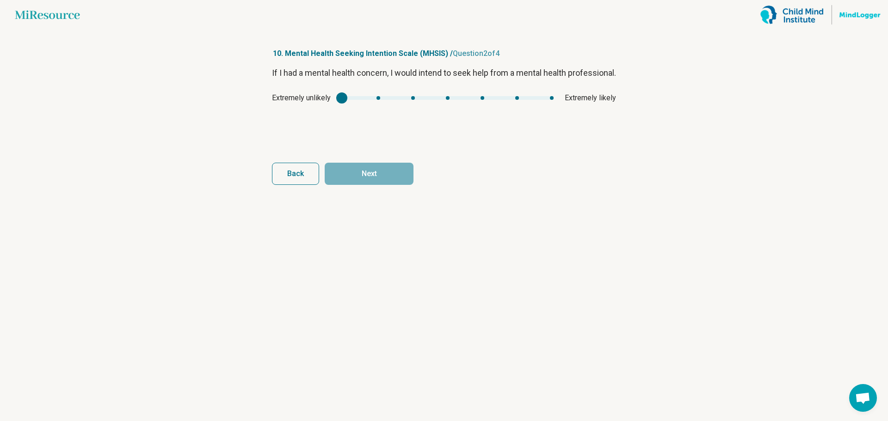
type input "*"
click at [377, 100] on div "mhsis1" at bounding box center [448, 98] width 212 height 4
click at [373, 170] on button "Next" at bounding box center [369, 174] width 89 height 22
click at [366, 101] on div "Definitely false Definitely true" at bounding box center [444, 98] width 344 height 11
click at [372, 96] on div "Definitely false Definitely true" at bounding box center [444, 98] width 344 height 11
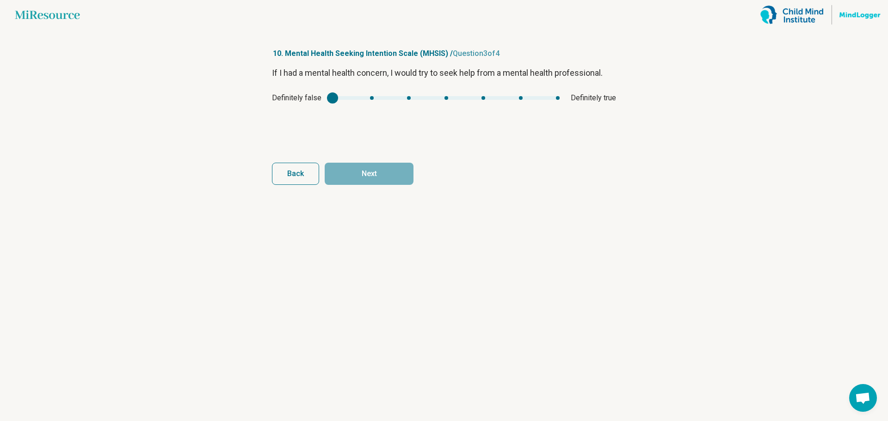
type input "*"
click at [373, 96] on div "mhsis2" at bounding box center [446, 98] width 227 height 4
click at [382, 169] on button "Next" at bounding box center [369, 174] width 89 height 22
click at [377, 98] on div "mhsis3" at bounding box center [449, 98] width 217 height 4
drag, startPoint x: 390, startPoint y: 172, endPoint x: 393, endPoint y: 166, distance: 6.0
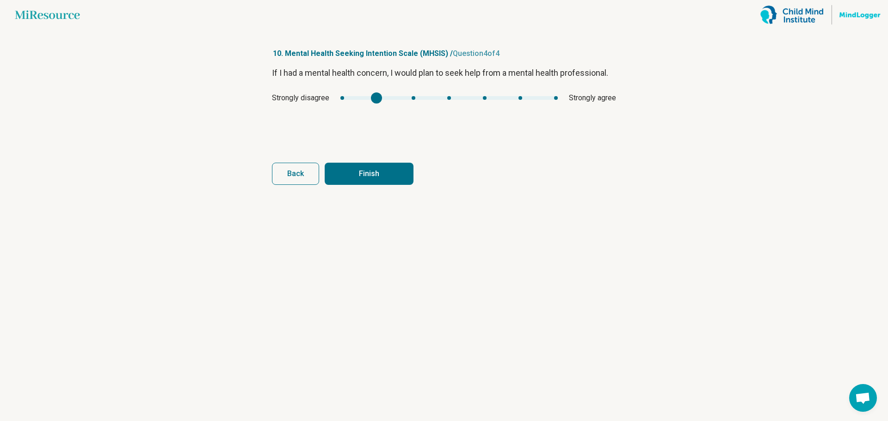
click at [390, 172] on button "Finish" at bounding box center [369, 174] width 89 height 22
type input "*"
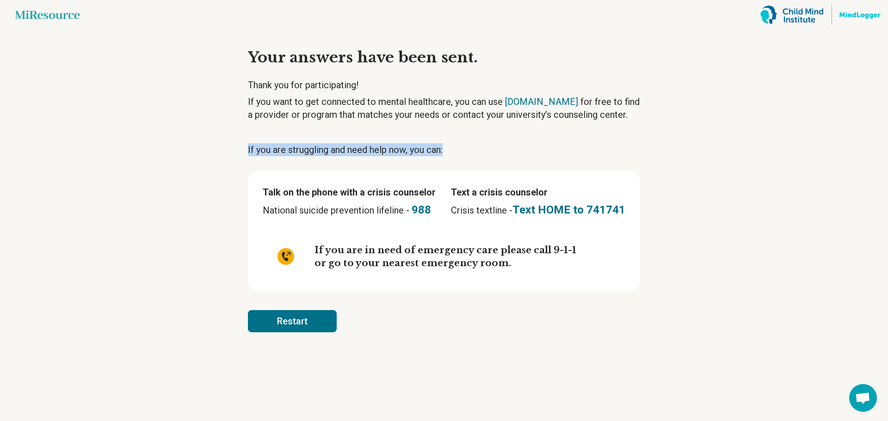
drag, startPoint x: 454, startPoint y: 153, endPoint x: 215, endPoint y: 100, distance: 244.9
click at [212, 122] on main "Miresource logo Your answers have been sent. Thank you for participating! If yo…" at bounding box center [444, 210] width 888 height 421
click at [222, 89] on main "Miresource logo Your answers have been sent. Thank you for participating! If yo…" at bounding box center [444, 210] width 888 height 421
drag, startPoint x: 316, startPoint y: 320, endPoint x: 393, endPoint y: 73, distance: 259.0
click at [421, 0] on html "Miresource logo Your answers have been sent. Thank you for participating! If yo…" at bounding box center [444, 210] width 888 height 421
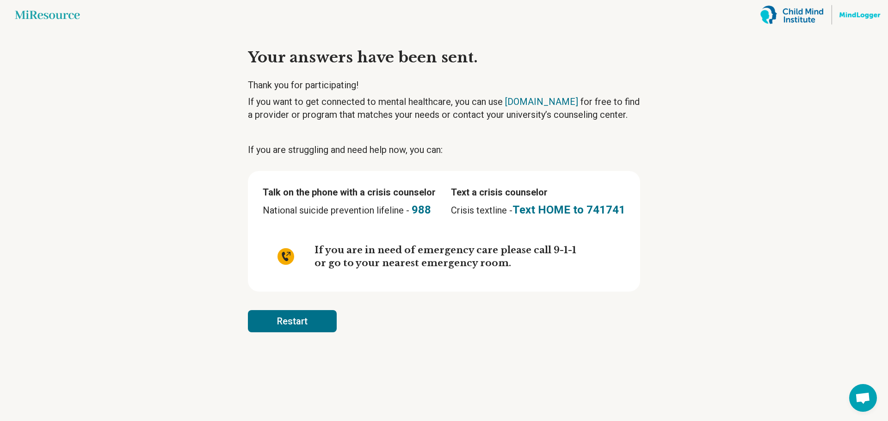
drag, startPoint x: 316, startPoint y: 322, endPoint x: 357, endPoint y: 342, distance: 45.3
click at [357, 342] on article "Your answers have been sent. Thank you for participating! If you want to get co…" at bounding box center [444, 226] width 422 height 392
click at [302, 321] on button "Restart" at bounding box center [292, 321] width 89 height 22
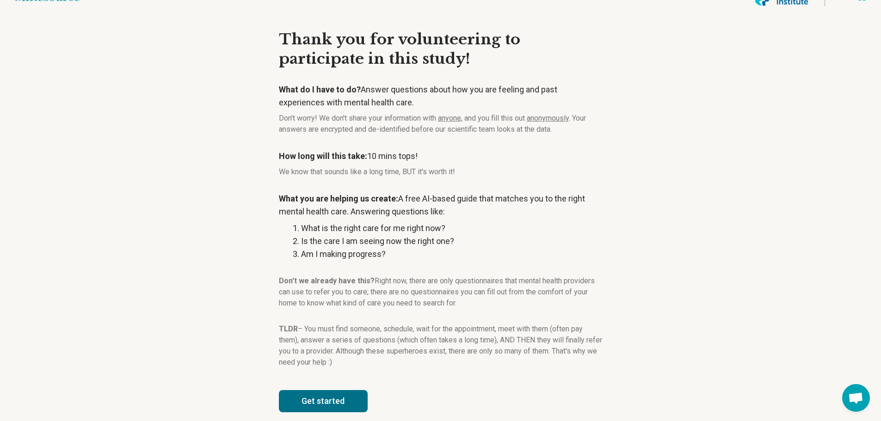
scroll to position [28, 0]
